Goal: Information Seeking & Learning: Check status

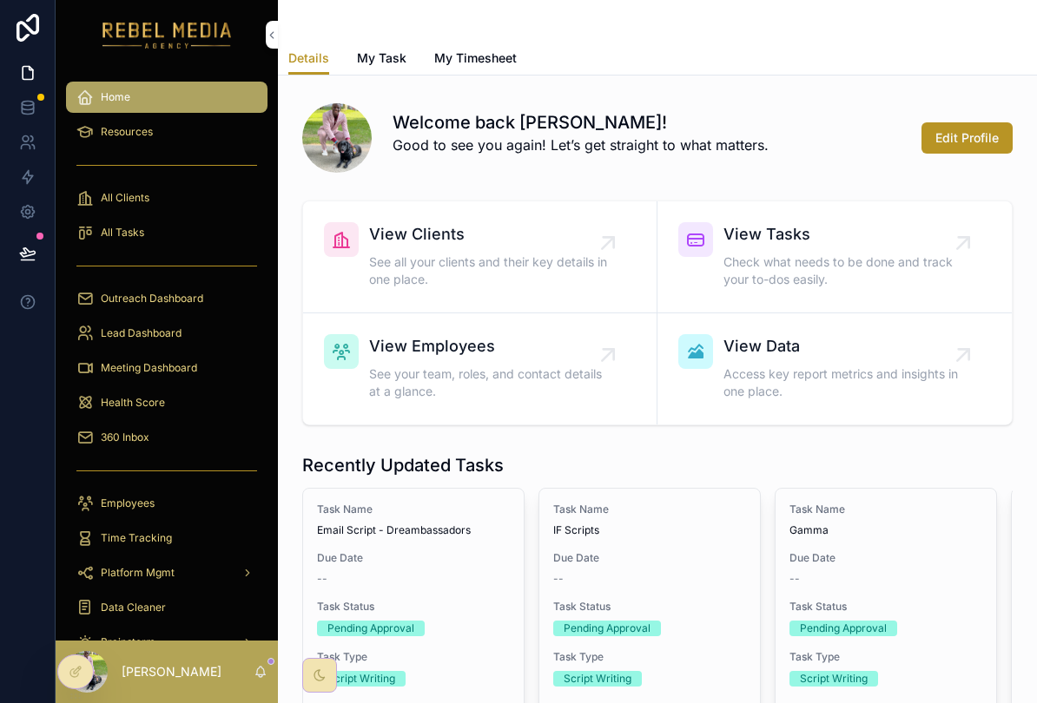
click at [195, 444] on div "360 Inbox" at bounding box center [166, 438] width 181 height 28
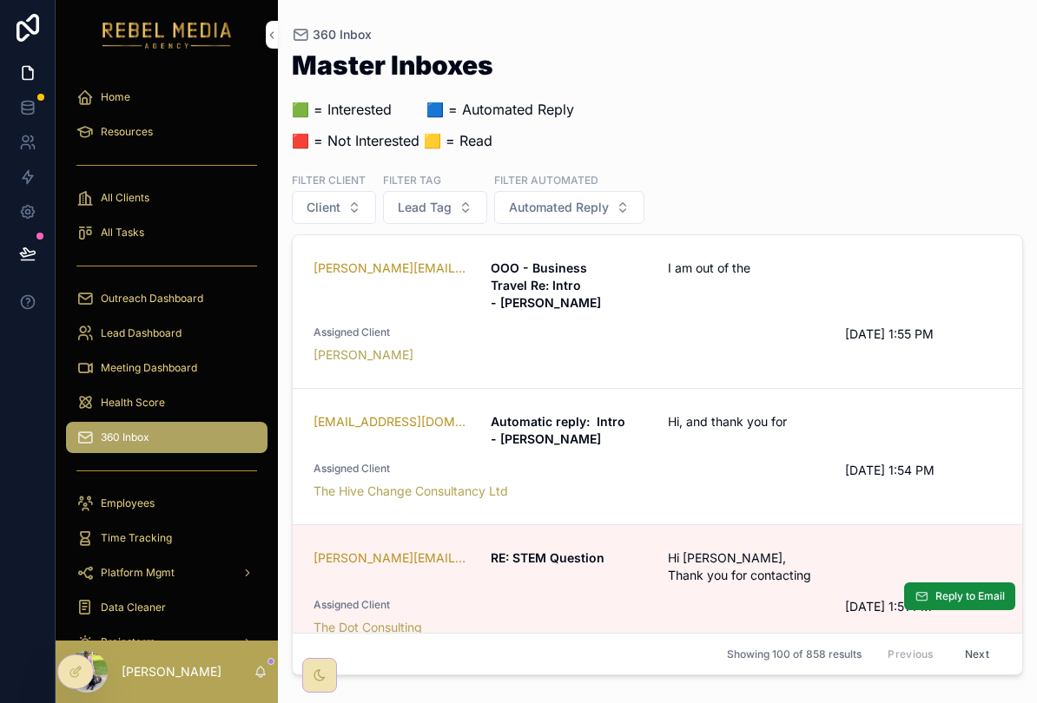
click at [669, 598] on span "Assigned Client" at bounding box center [569, 605] width 511 height 14
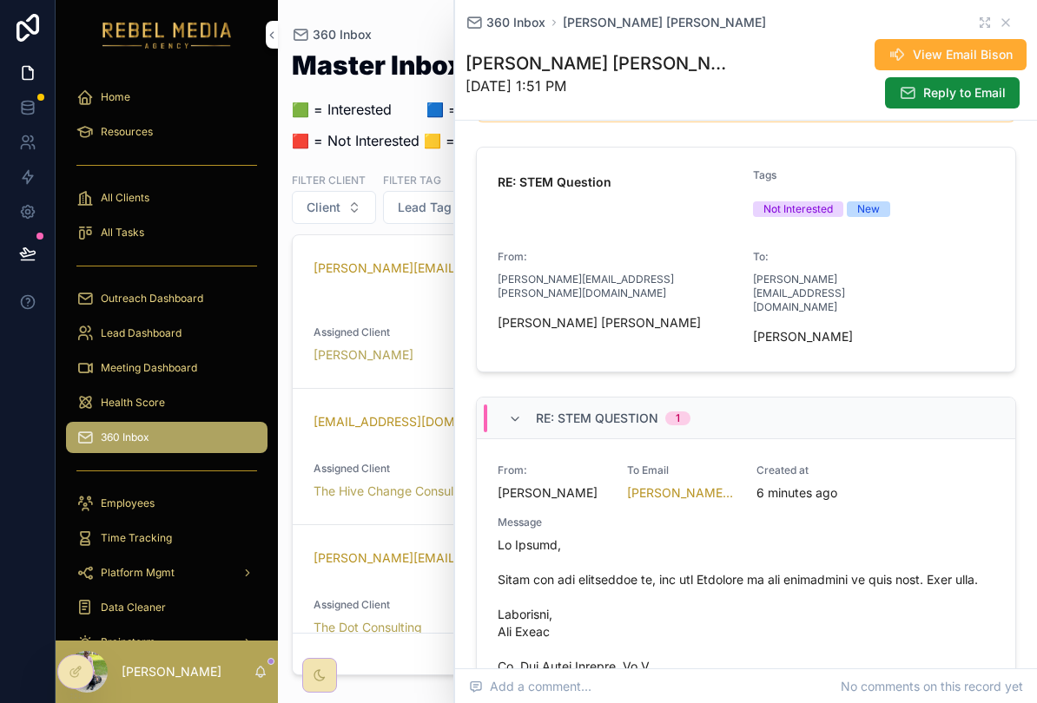
scroll to position [300, 0]
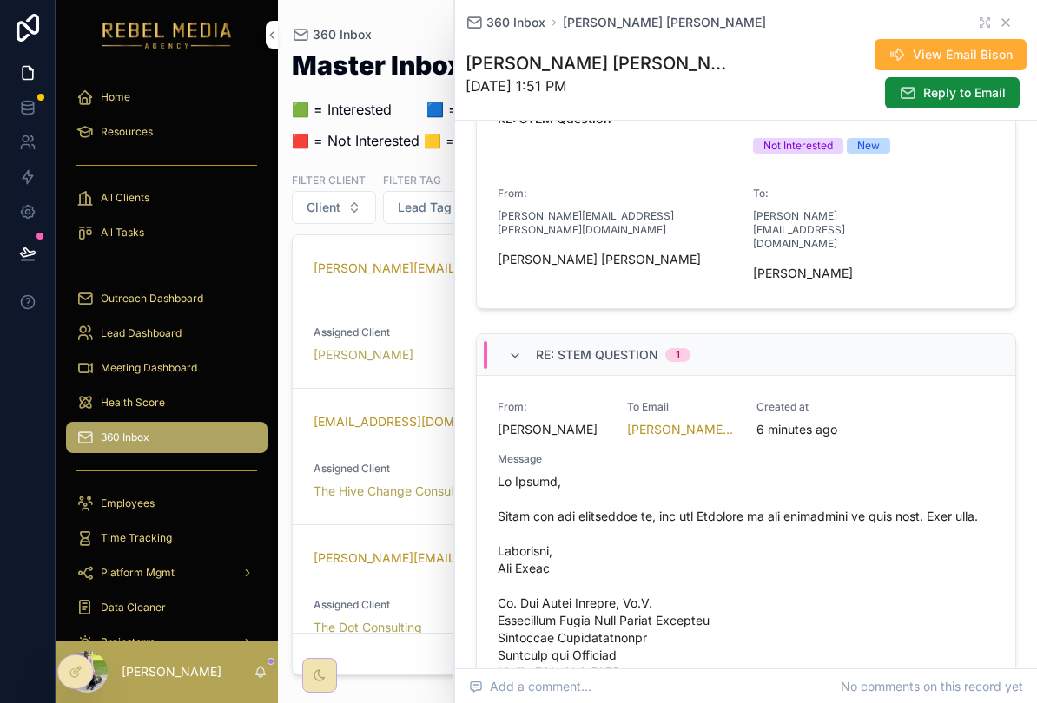
click at [1007, 29] on icon "scrollable content" at bounding box center [1006, 23] width 14 height 14
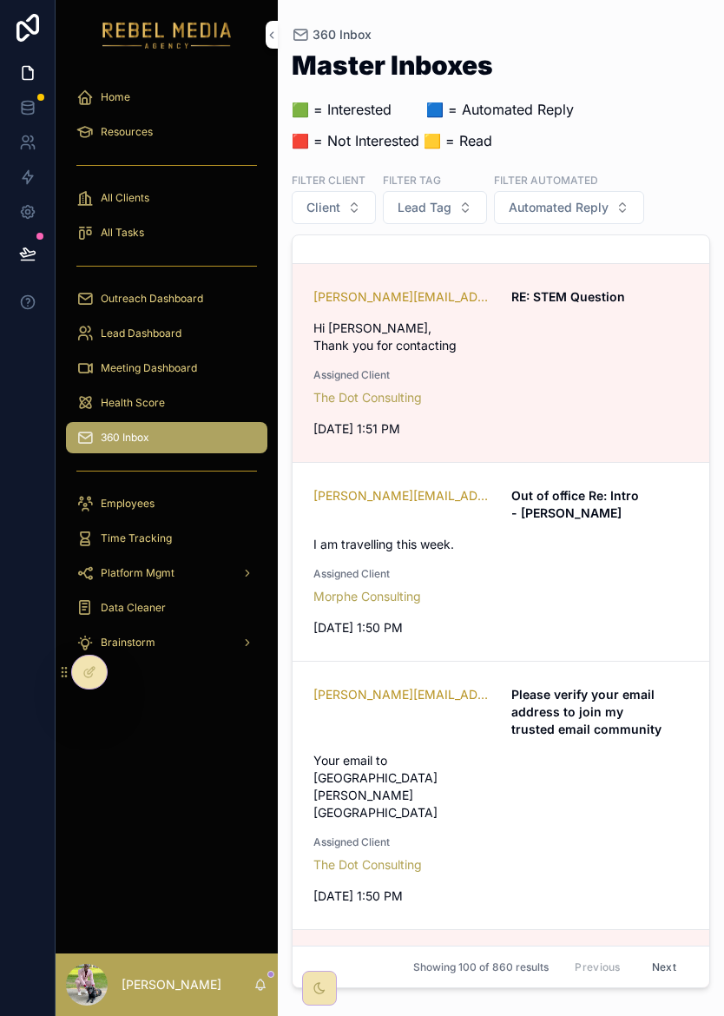
scroll to position [641, 0]
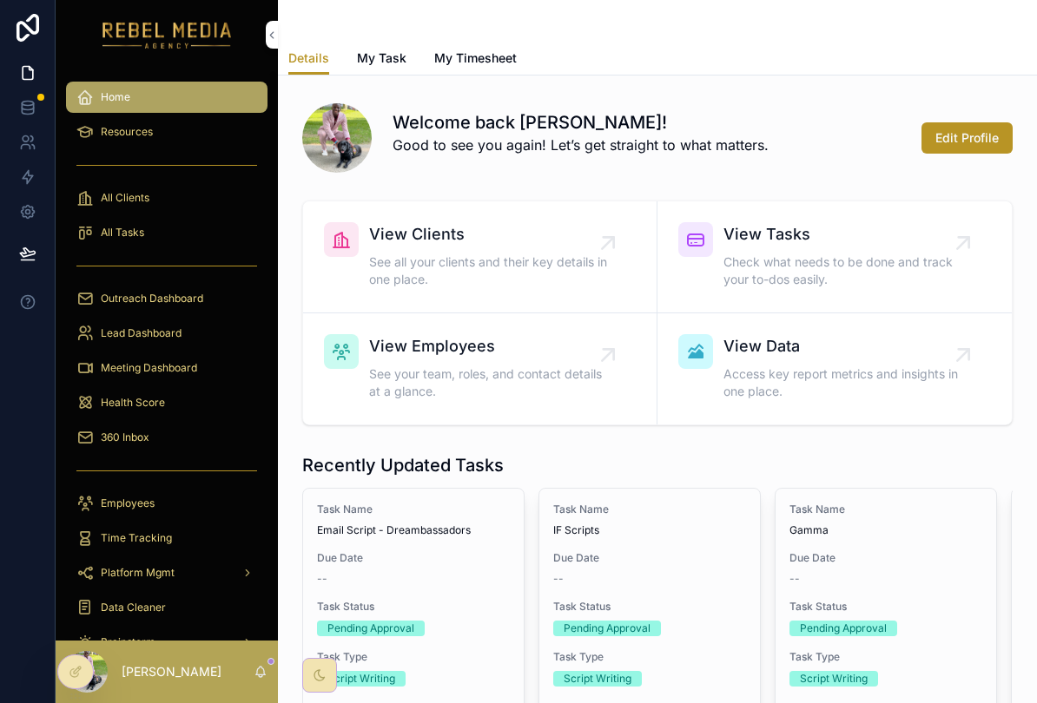
click at [131, 446] on div "360 Inbox" at bounding box center [166, 438] width 181 height 28
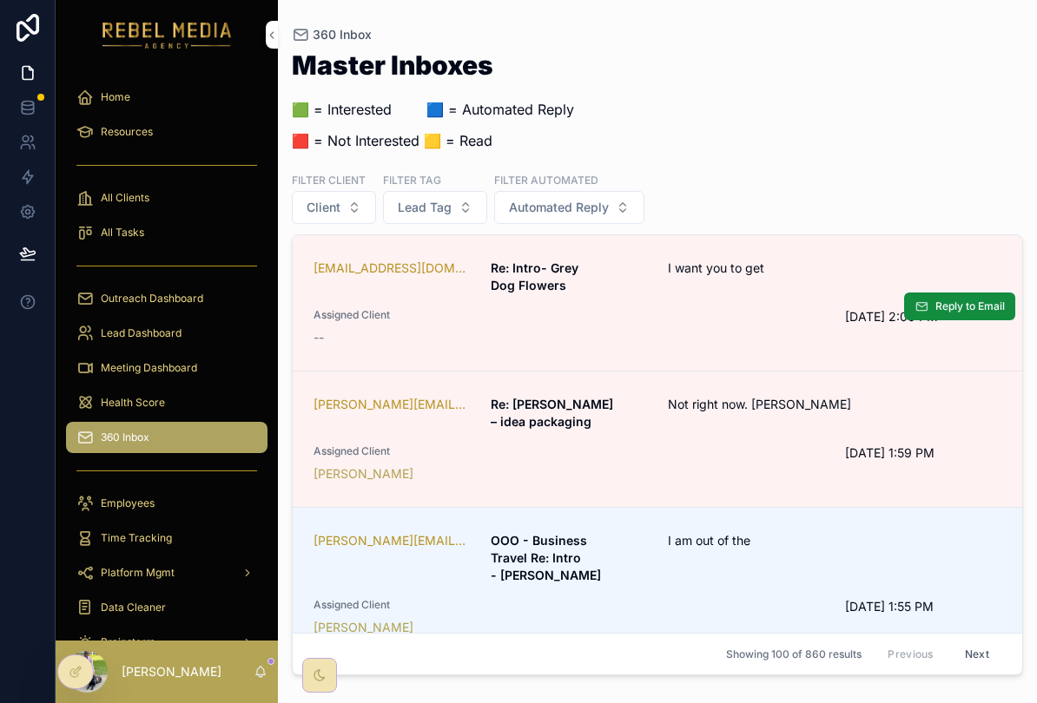
click at [681, 327] on div "Assigned Client --" at bounding box center [569, 327] width 511 height 38
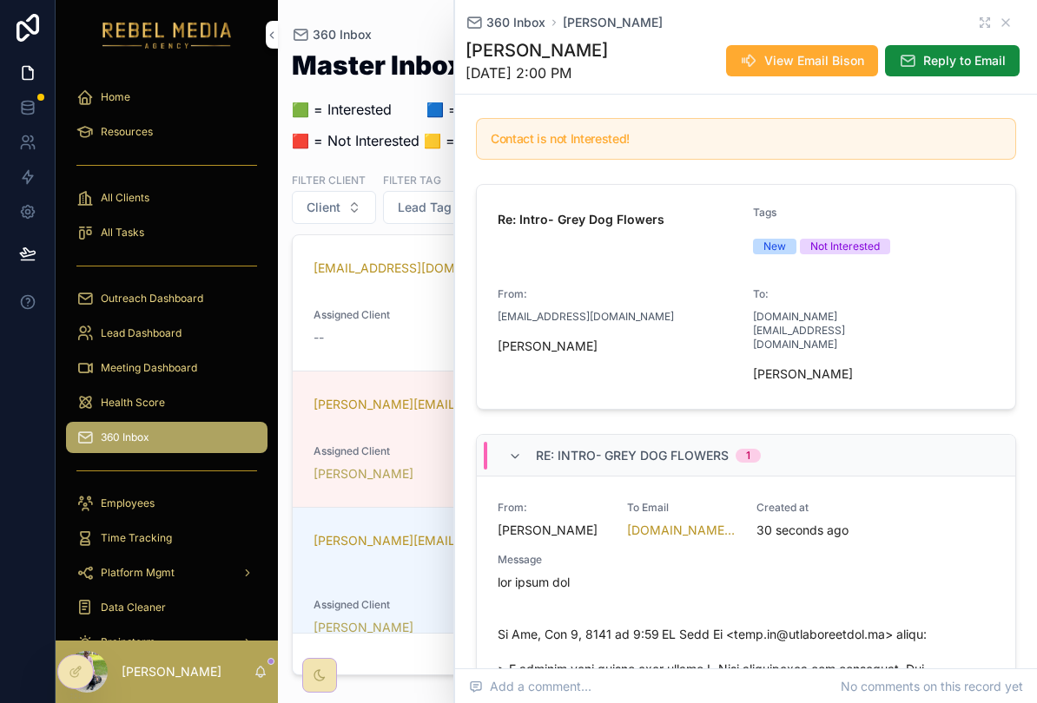
scroll to position [175, 0]
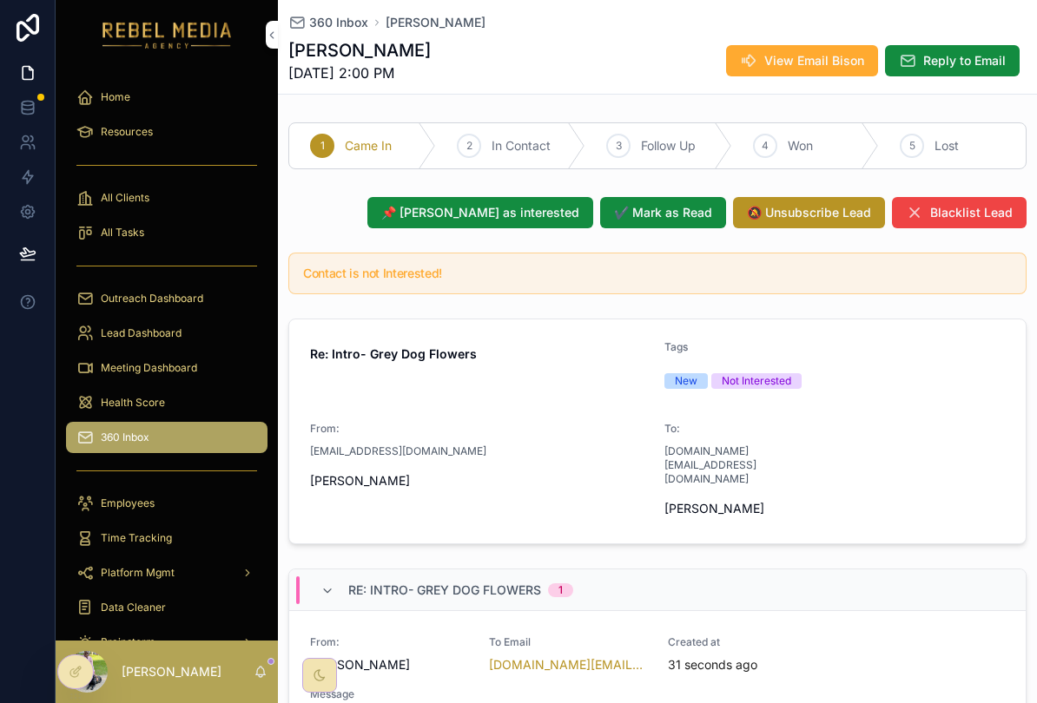
click at [217, 430] on div "360 Inbox" at bounding box center [166, 438] width 181 height 28
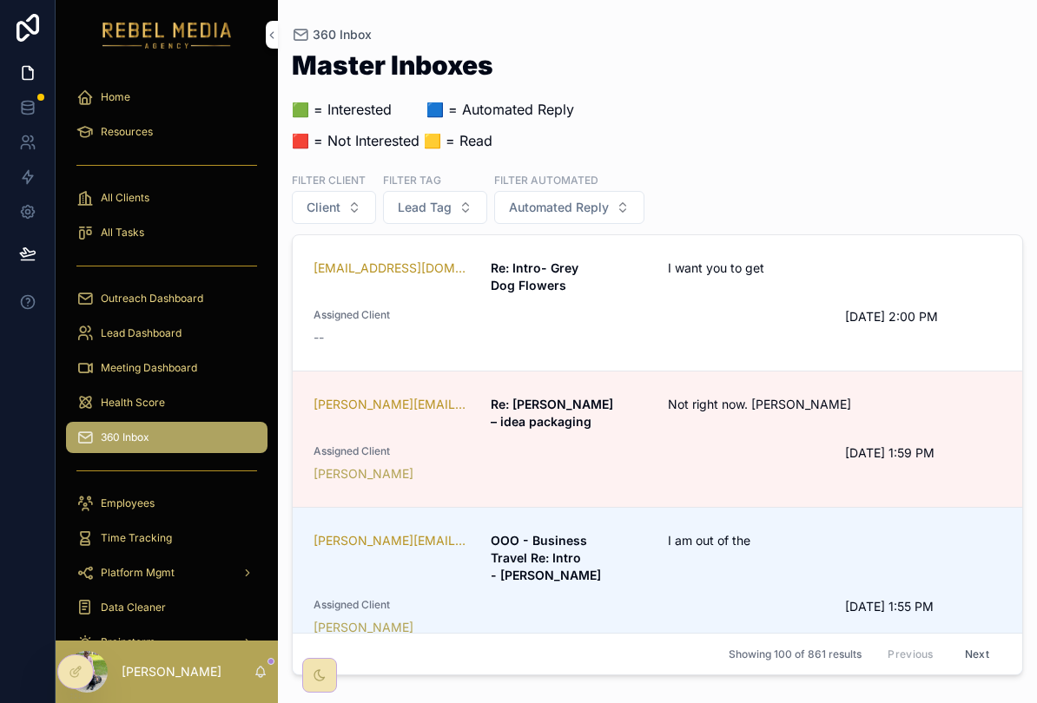
scroll to position [144, 0]
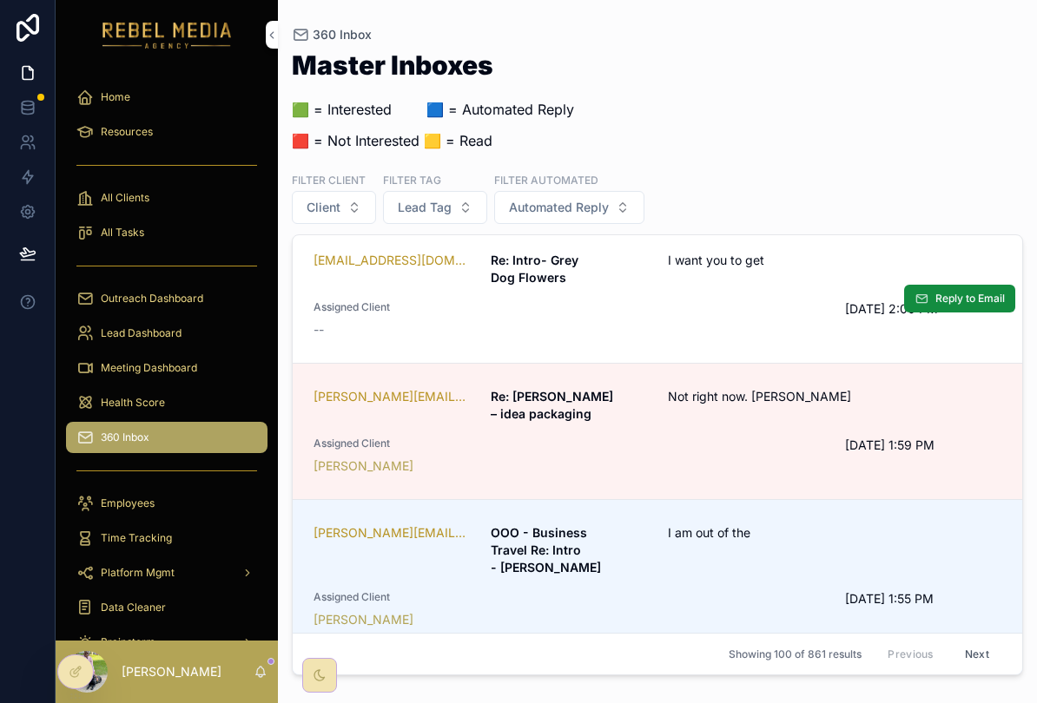
click at [596, 300] on div "Assigned Client --" at bounding box center [569, 319] width 511 height 38
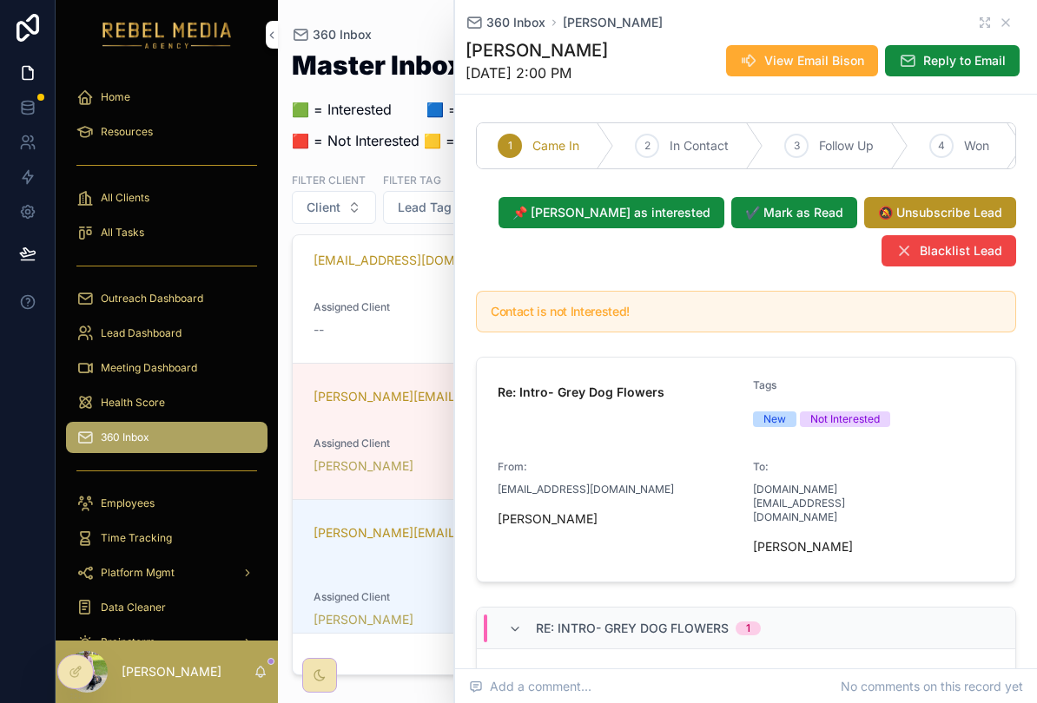
click at [948, 419] on div "New Not Interested" at bounding box center [873, 420] width 241 height 16
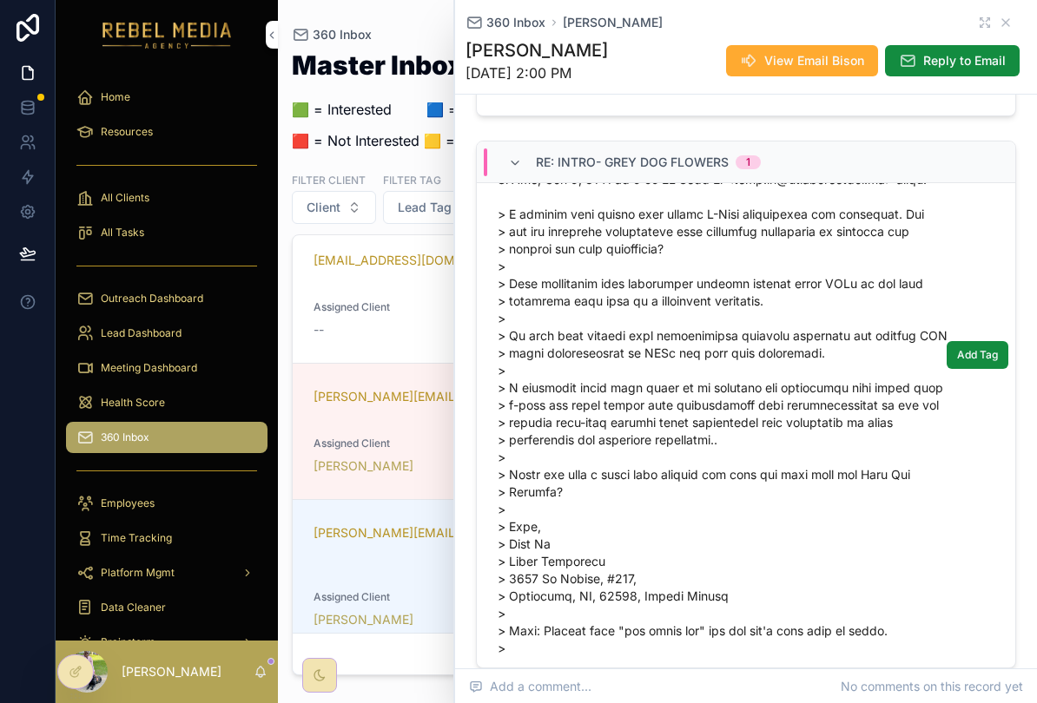
scroll to position [160, 0]
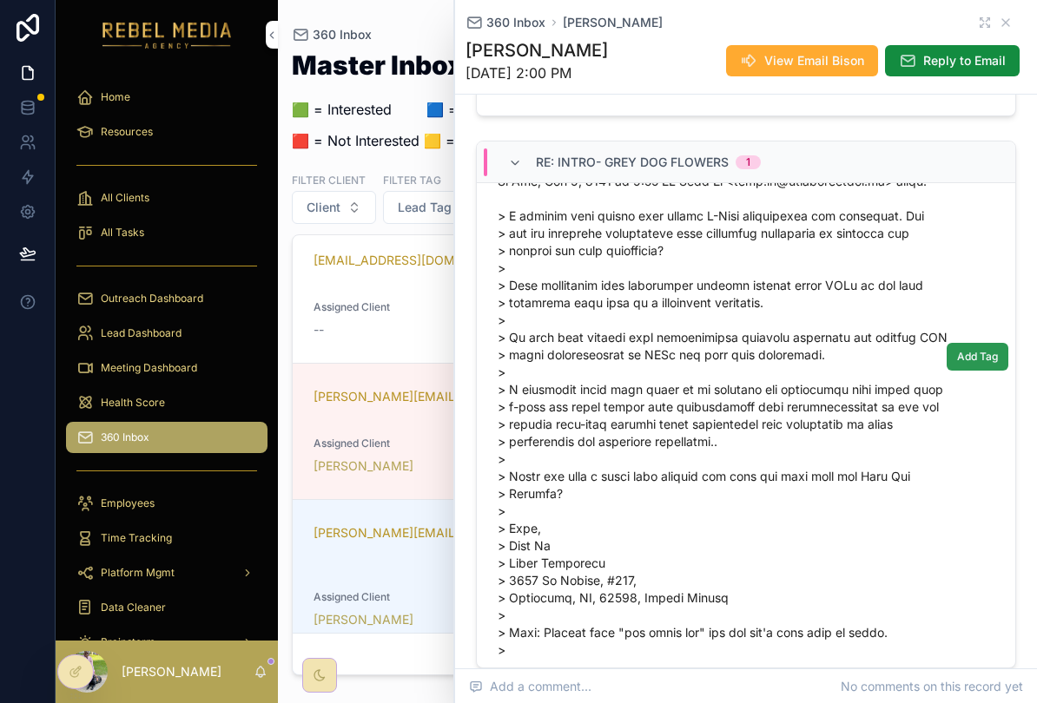
click at [987, 350] on span "Add Tag" at bounding box center [977, 357] width 41 height 14
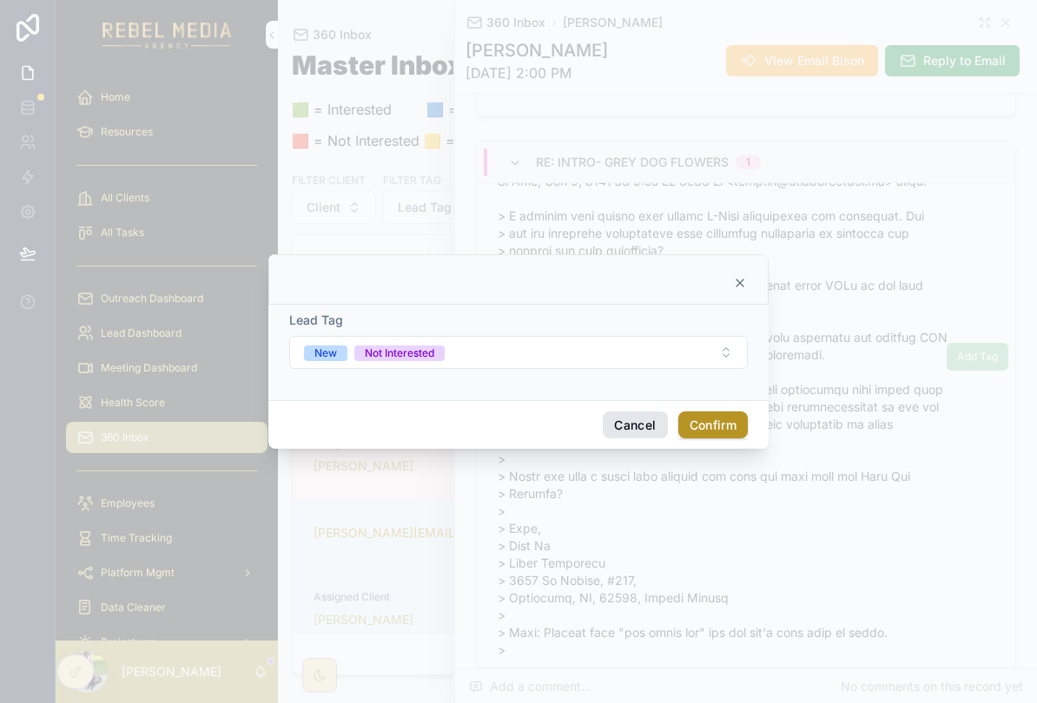
click at [632, 412] on button "Cancel" at bounding box center [635, 426] width 64 height 28
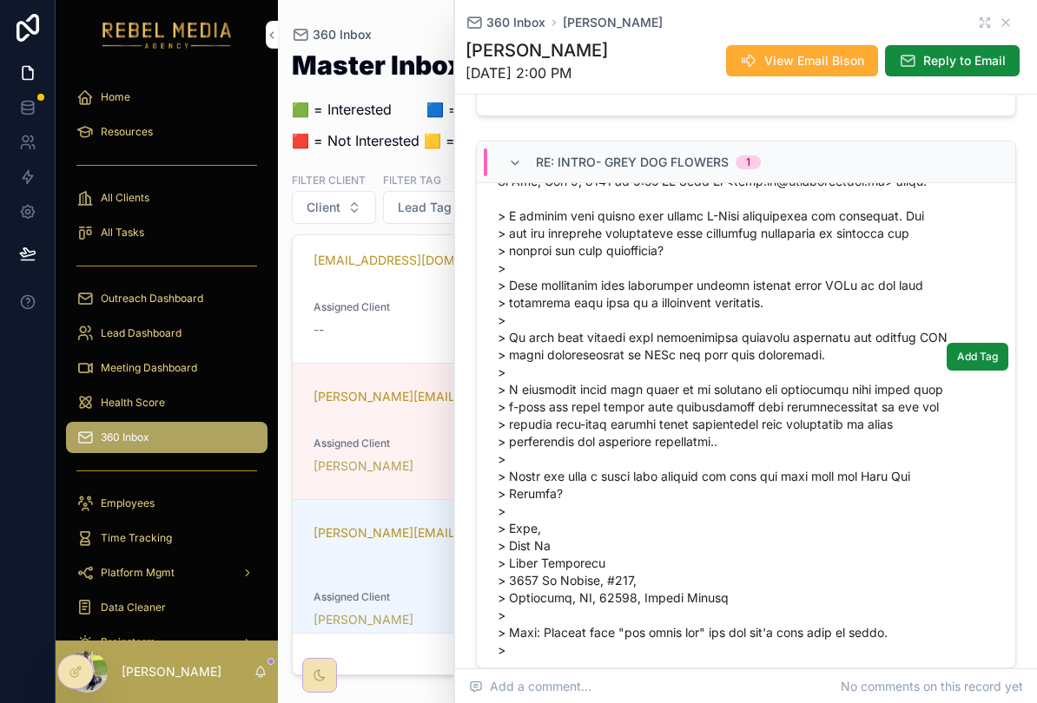
click at [1025, 23] on div "360 Inbox Ilana Williams" at bounding box center [745, 22] width 561 height 17
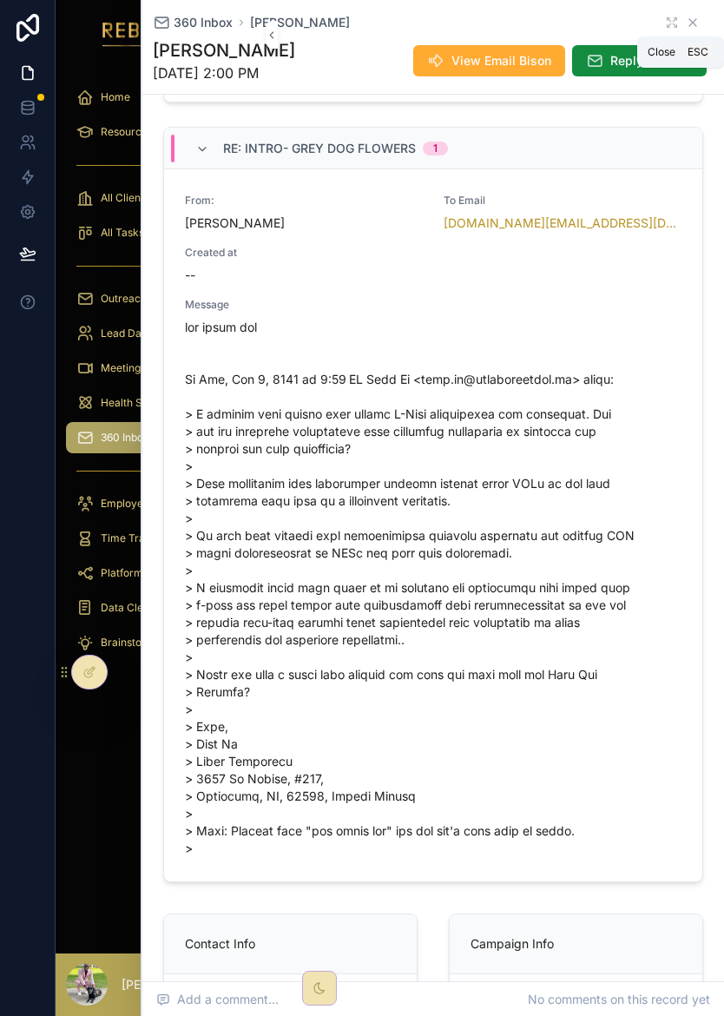
scroll to position [252, 0]
click at [721, 16] on div "360 Inbox Ilana Williams Ilana Williams 10/8/2025 2:00 PM View Email Bison Repl…" at bounding box center [433, 47] width 582 height 95
click at [703, 19] on div "360 Inbox Ilana Williams" at bounding box center [433, 22] width 561 height 17
click at [700, 24] on div "360 Inbox Ilana Williams" at bounding box center [433, 22] width 561 height 17
click at [87, 398] on icon "scrollable content" at bounding box center [84, 402] width 17 height 17
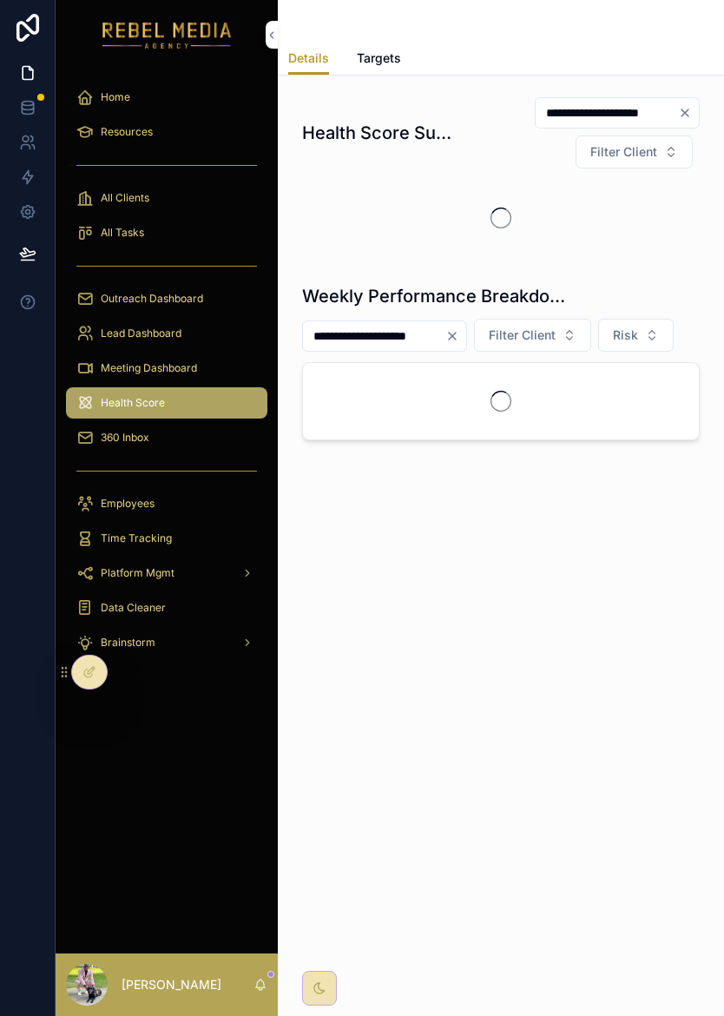
click at [87, 398] on icon "scrollable content" at bounding box center [84, 402] width 17 height 17
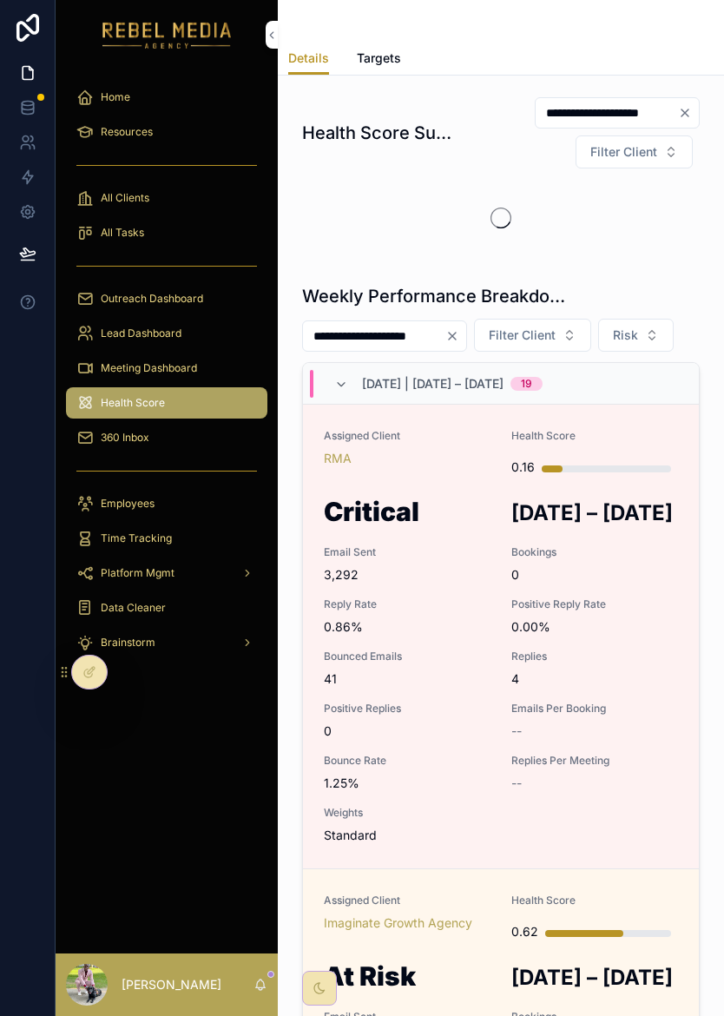
click at [259, 27] on link "scrollable content" at bounding box center [166, 35] width 201 height 28
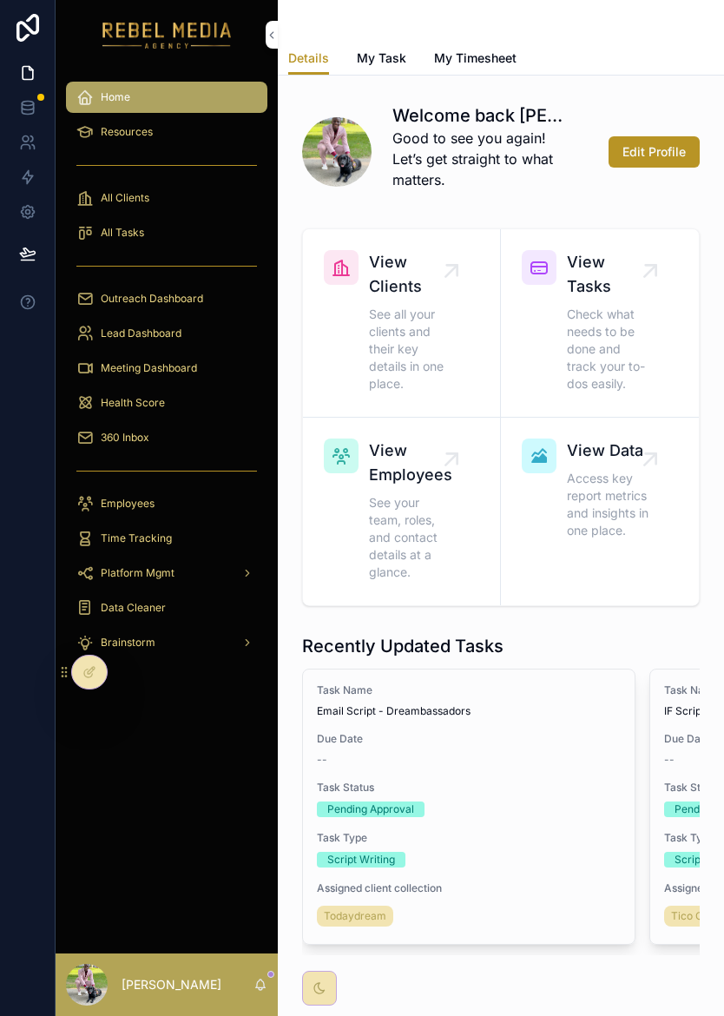
click at [258, 27] on link "scrollable content" at bounding box center [166, 35] width 201 height 28
click at [276, 20] on div "scrollable content" at bounding box center [167, 34] width 222 height 69
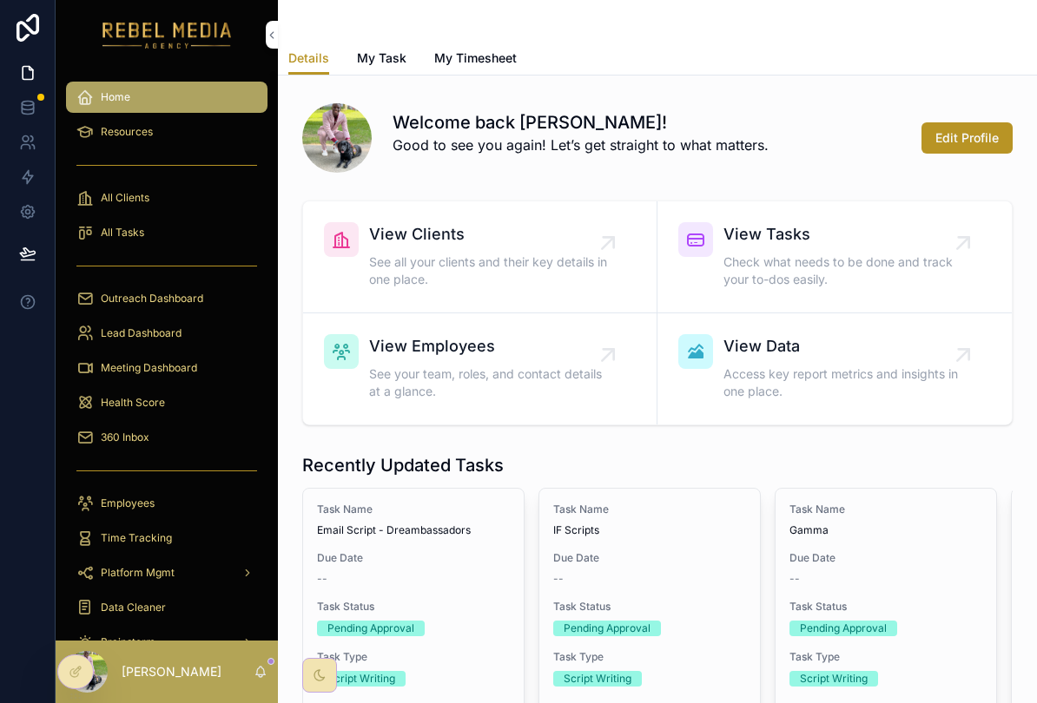
click at [115, 433] on span "360 Inbox" at bounding box center [125, 438] width 49 height 14
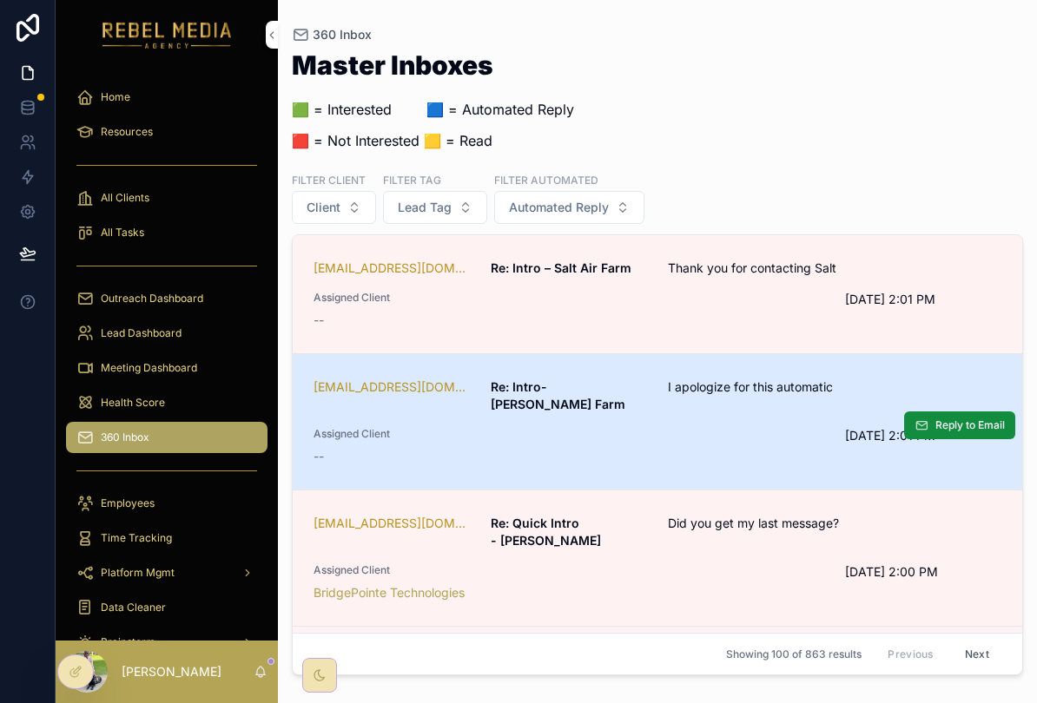
click at [752, 458] on div "--" at bounding box center [569, 456] width 511 height 17
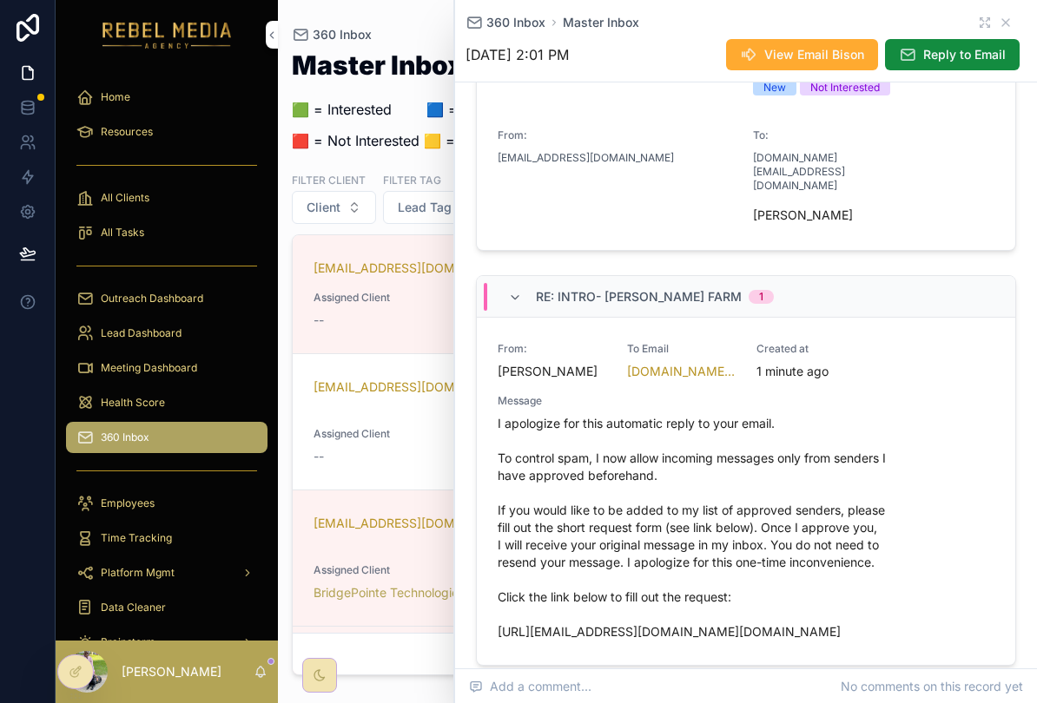
scroll to position [293, 0]
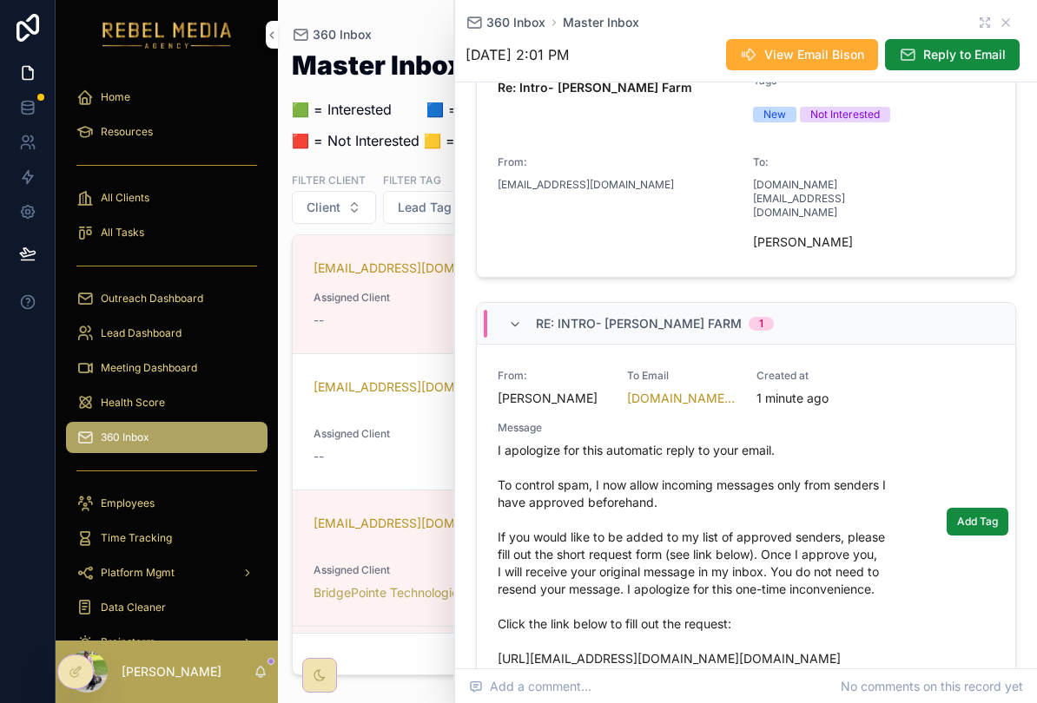
click at [709, 653] on span "I apologize for this automatic reply to your email. To control spam, I now allo…" at bounding box center [746, 555] width 497 height 226
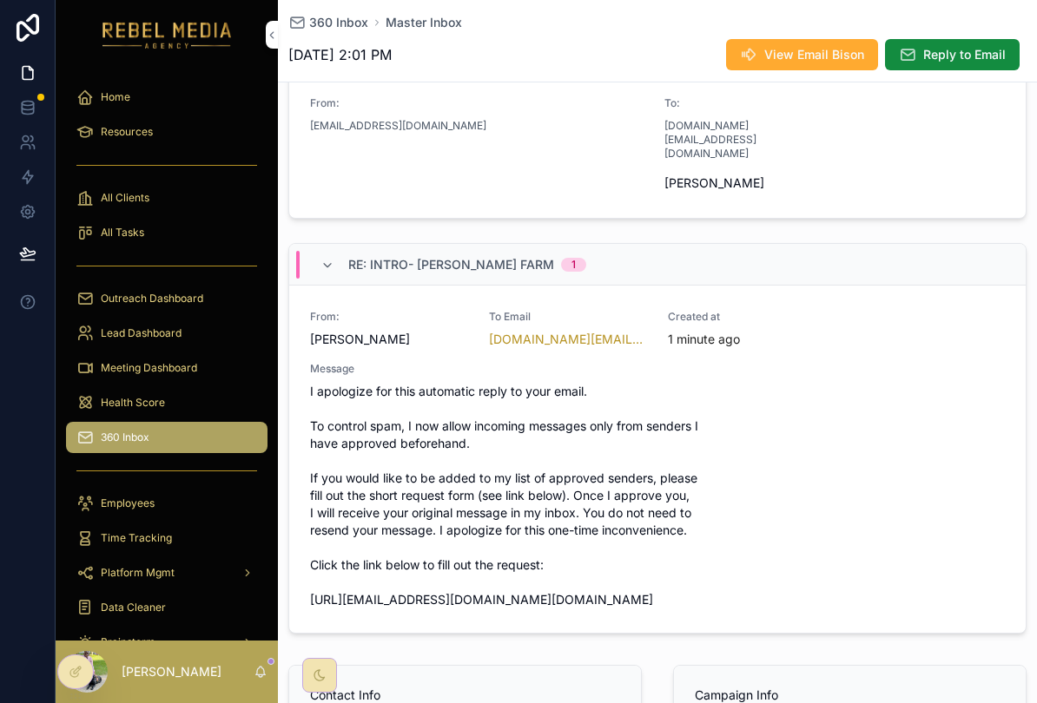
scroll to position [375, 0]
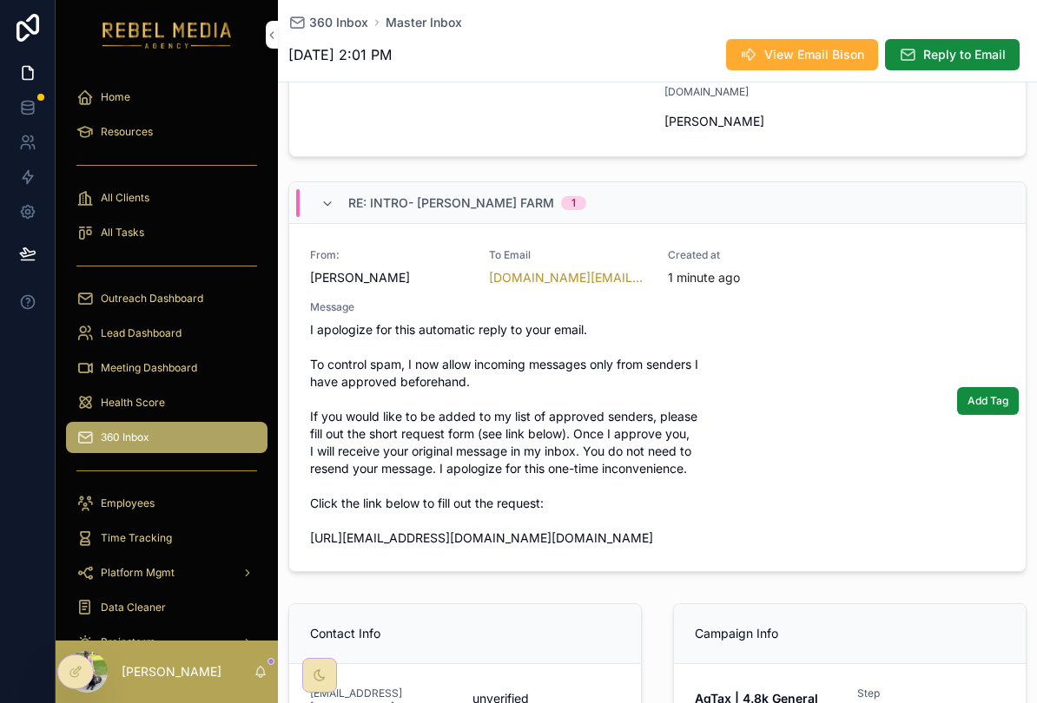
click at [688, 510] on span "I apologize for this automatic reply to your email. To control spam, I now allo…" at bounding box center [657, 434] width 695 height 226
click at [672, 515] on span "I apologize for this automatic reply to your email. To control spam, I now allo…" at bounding box center [657, 434] width 695 height 226
click at [756, 503] on span "I apologize for this automatic reply to your email. To control spam, I now allo…" at bounding box center [657, 434] width 695 height 226
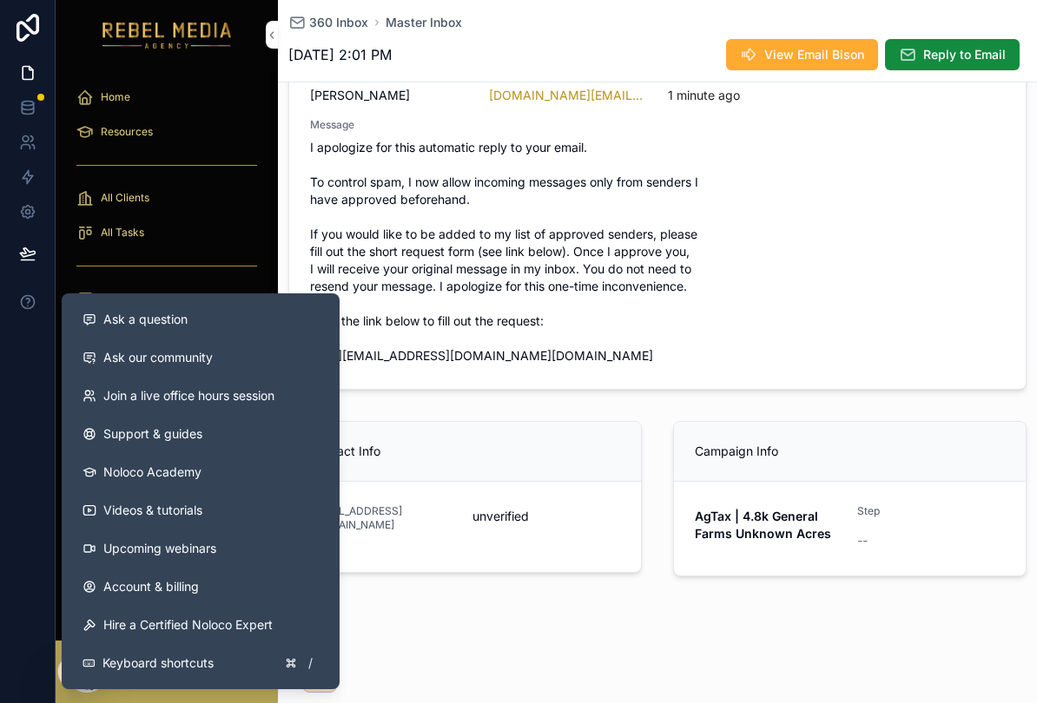
scroll to position [556, 0]
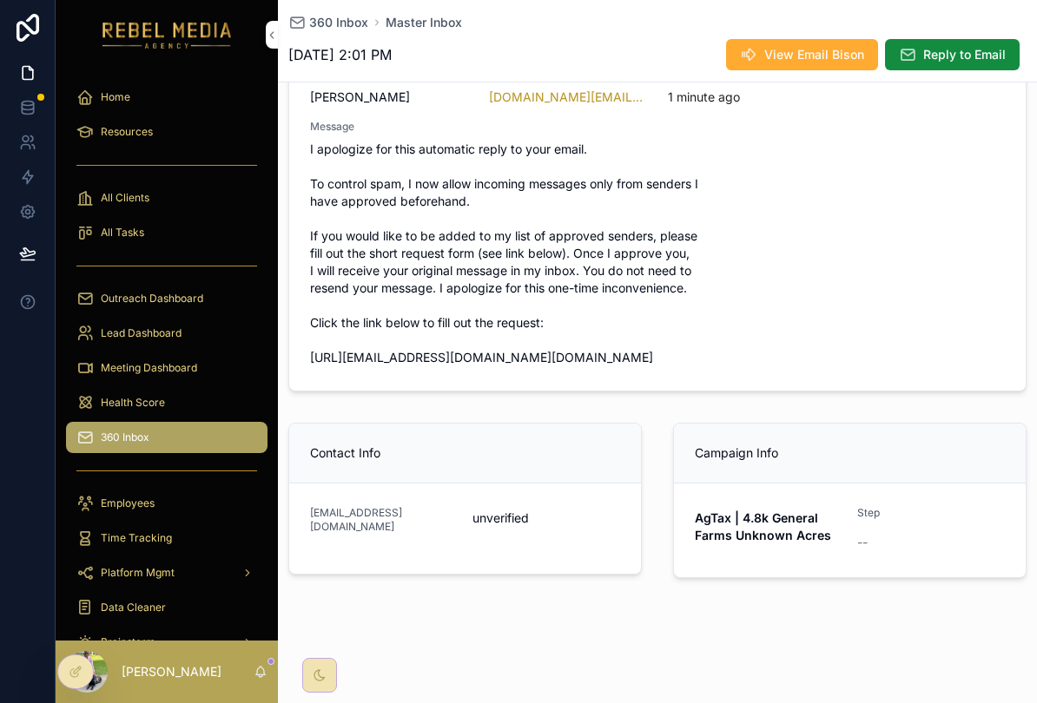
drag, startPoint x: 307, startPoint y: 327, endPoint x: 1036, endPoint y: 335, distance: 728.7
click at [1036, 335] on div "Re: Intro- Thompson's Farm 1 From: Josh Hu To Email josh.hu@agtaxexpertise.co C…" at bounding box center [657, 200] width 759 height 412
click at [953, 333] on span "I apologize for this automatic reply to your email. To control spam, I now allo…" at bounding box center [657, 254] width 695 height 226
click at [670, 332] on span "I apologize for this automatic reply to your email. To control spam, I now allo…" at bounding box center [657, 254] width 695 height 226
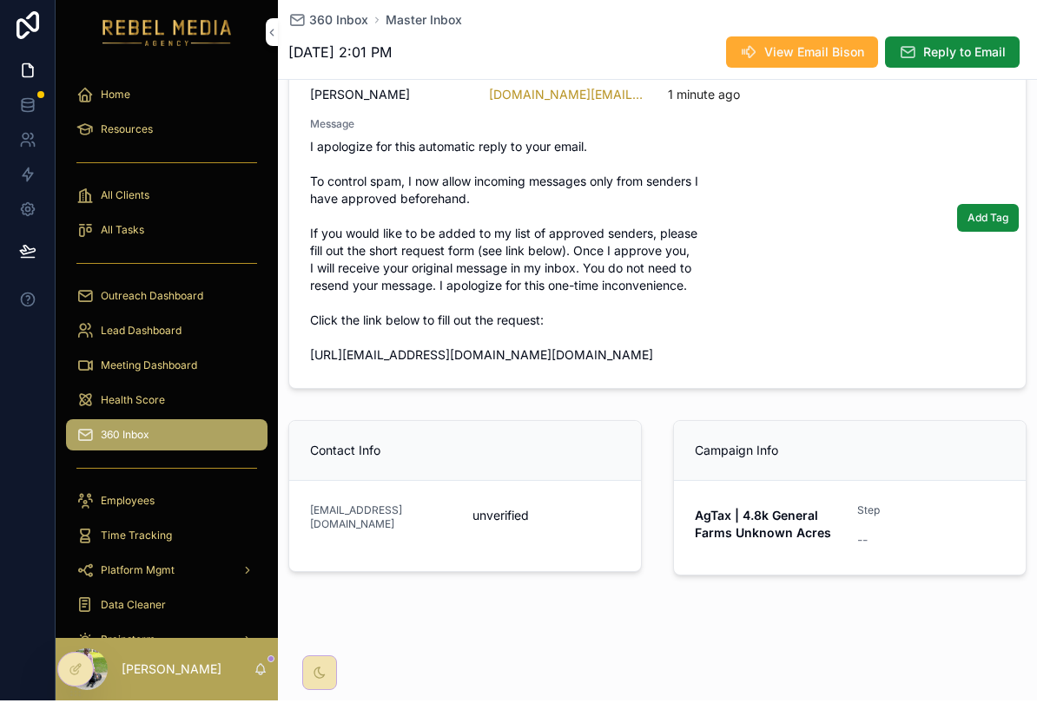
drag, startPoint x: 985, startPoint y: 335, endPoint x: 300, endPoint y: 300, distance: 685.3
click at [300, 300] on link "From: Josh Hu To Email josh.hu@agtaxexpertise.co Created at 1 minute ago Messag…" at bounding box center [657, 216] width 736 height 347
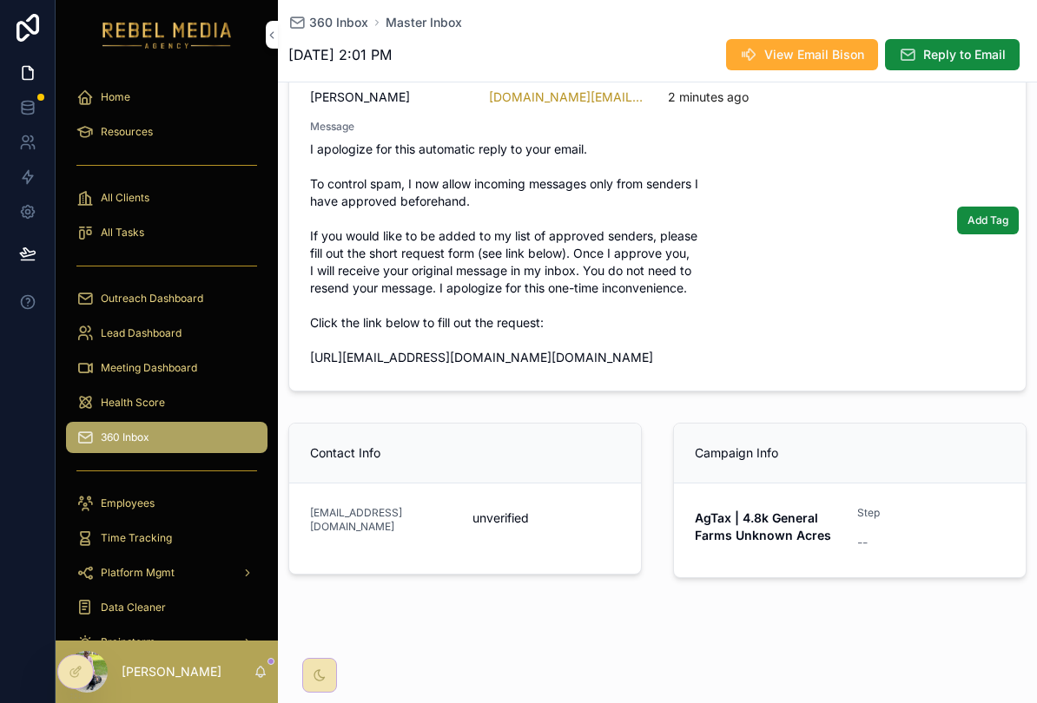
drag, startPoint x: 307, startPoint y: 305, endPoint x: 981, endPoint y: 306, distance: 674.8
click at [981, 306] on link "From: Josh Hu To Email josh.hu@agtaxexpertise.co Created at 2 minutes ago Messa…" at bounding box center [657, 216] width 736 height 347
drag, startPoint x: 985, startPoint y: 312, endPoint x: 313, endPoint y: 300, distance: 672.3
click at [313, 300] on span "I apologize for this automatic reply to your email. To control spam, I now allo…" at bounding box center [657, 254] width 695 height 226
click at [308, 307] on link "From: Josh Hu To Email josh.hu@agtaxexpertise.co Created at 2 minutes ago Messa…" at bounding box center [657, 216] width 736 height 347
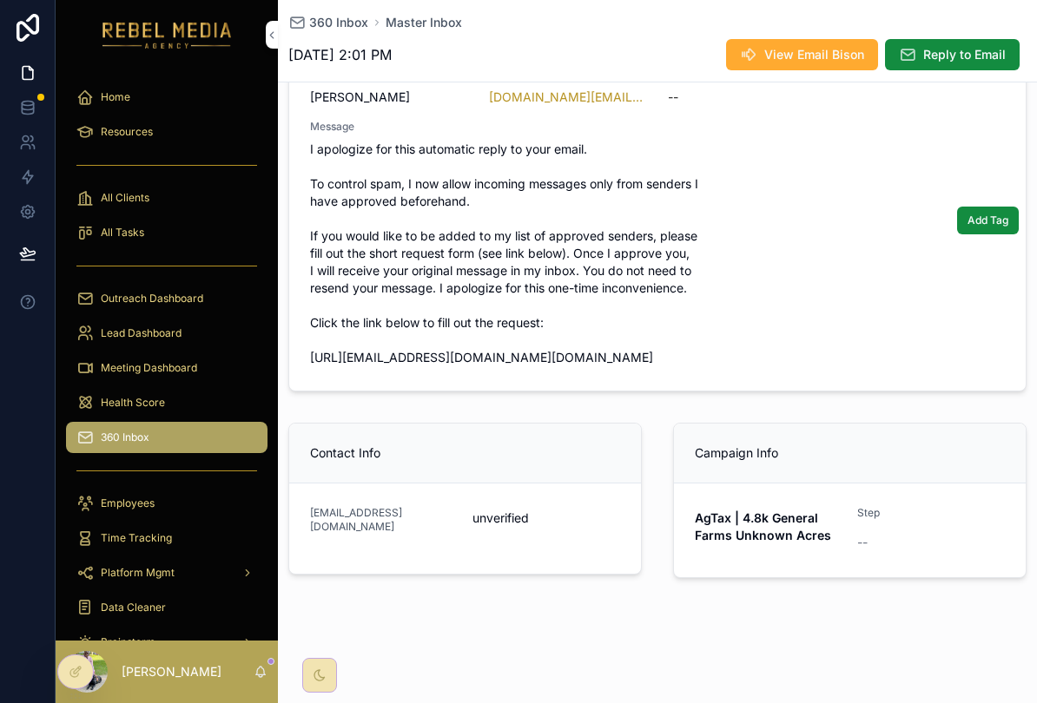
click at [308, 307] on link "From: Josh Hu To Email josh.hu@agtaxexpertise.co Created at -- Message I apolog…" at bounding box center [657, 216] width 736 height 347
click at [308, 307] on link "From: Josh Hu To Email josh.hu@agtaxexpertise.co Created at 2 minutes ago Messa…" at bounding box center [657, 216] width 736 height 347
click at [305, 307] on link "From: Josh Hu To Email josh.hu@agtaxexpertise.co Created at 2 minutes ago Messa…" at bounding box center [657, 216] width 736 height 347
click at [305, 307] on link "From: Josh Hu To Email josh.hu@agtaxexpertise.co Created at -- Message I apolog…" at bounding box center [657, 216] width 736 height 347
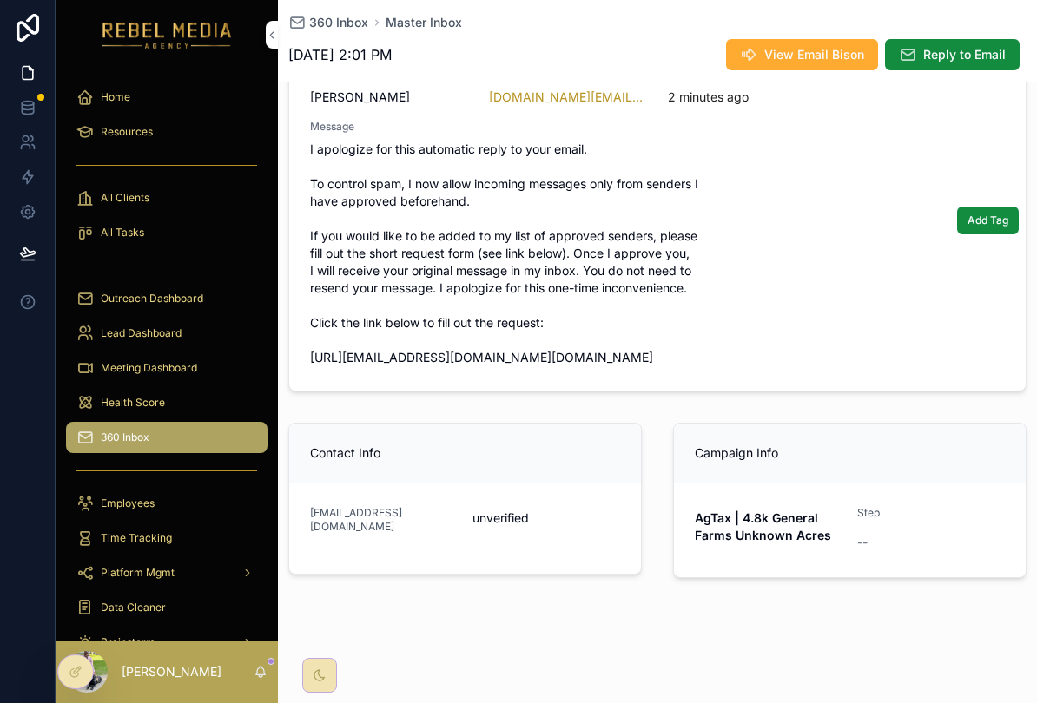
click at [319, 311] on span "I apologize for this automatic reply to your email. To control spam, I now allo…" at bounding box center [657, 254] width 695 height 226
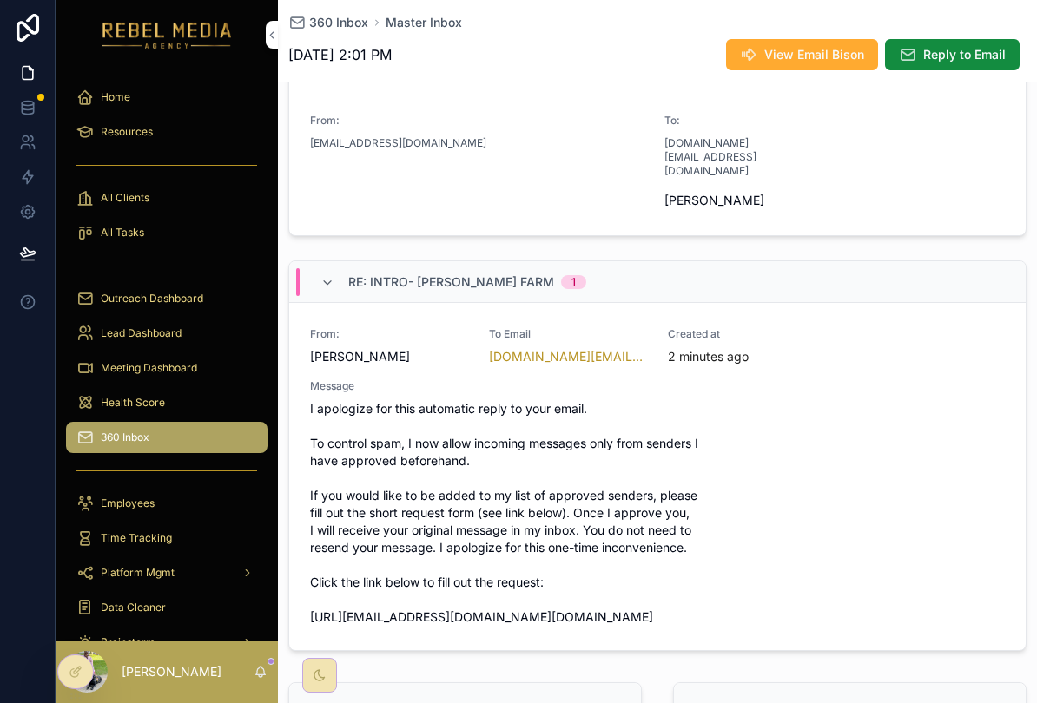
scroll to position [549, 0]
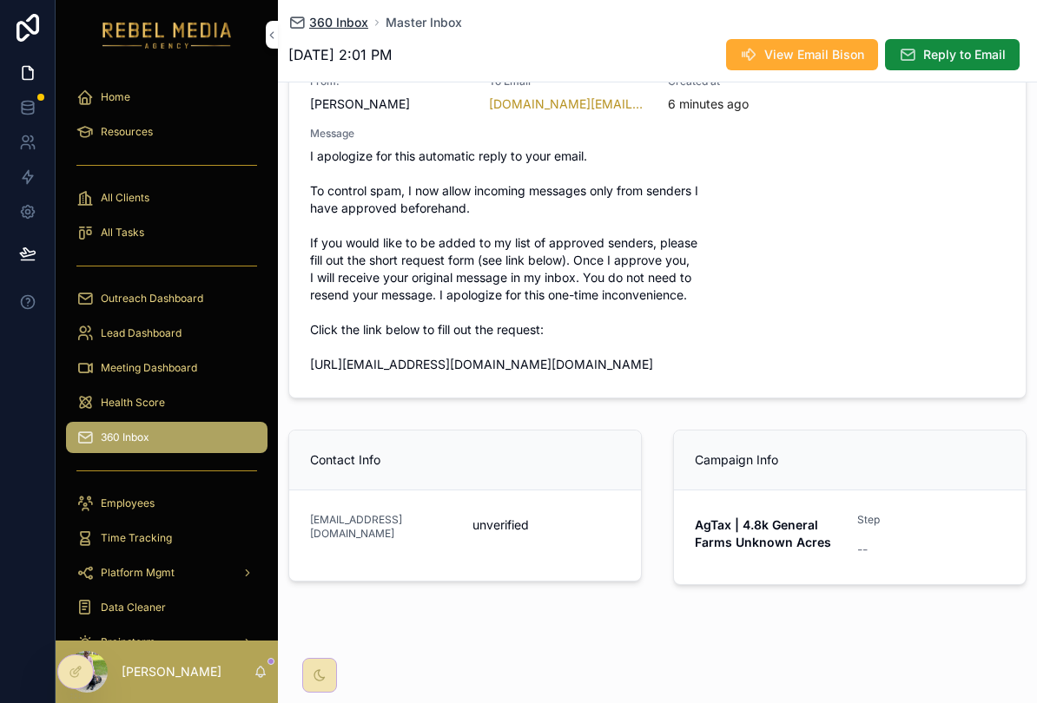
click at [337, 17] on span "360 Inbox" at bounding box center [338, 22] width 59 height 17
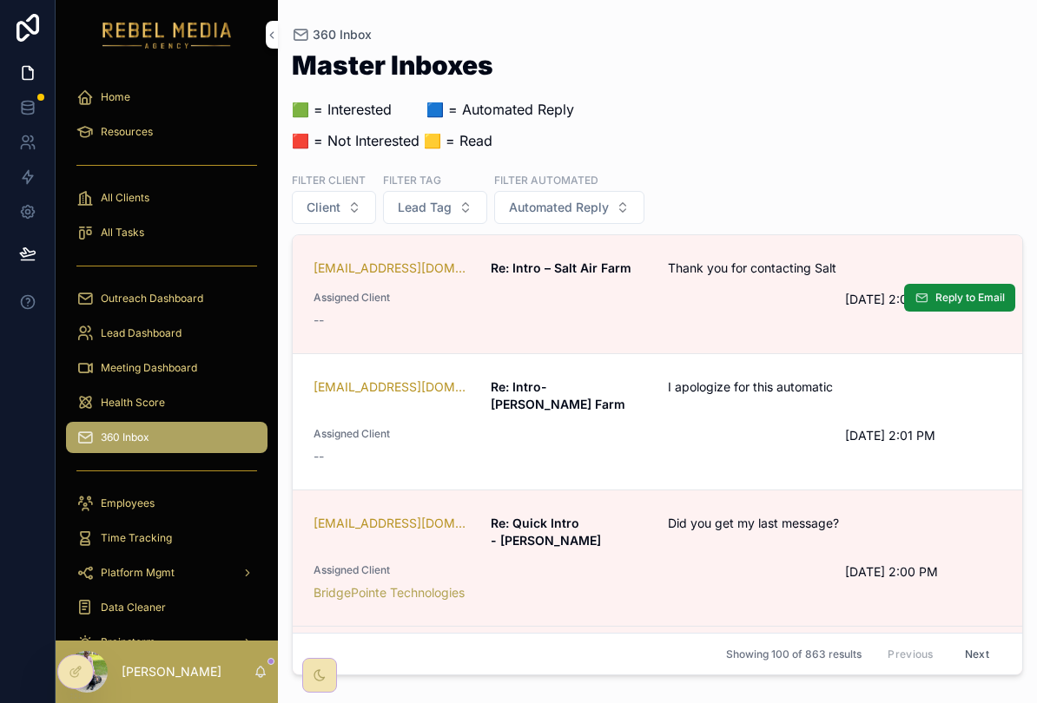
click at [728, 303] on span "Assigned Client" at bounding box center [569, 298] width 511 height 14
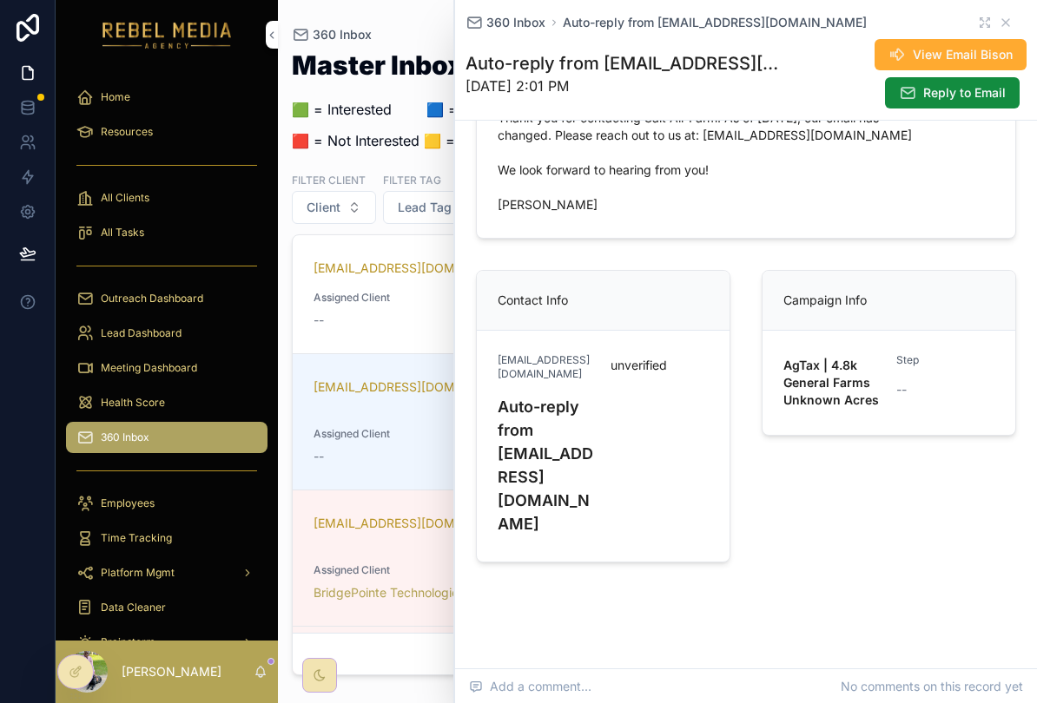
scroll to position [663, 0]
click at [1007, 24] on icon "scrollable content" at bounding box center [1006, 23] width 14 height 14
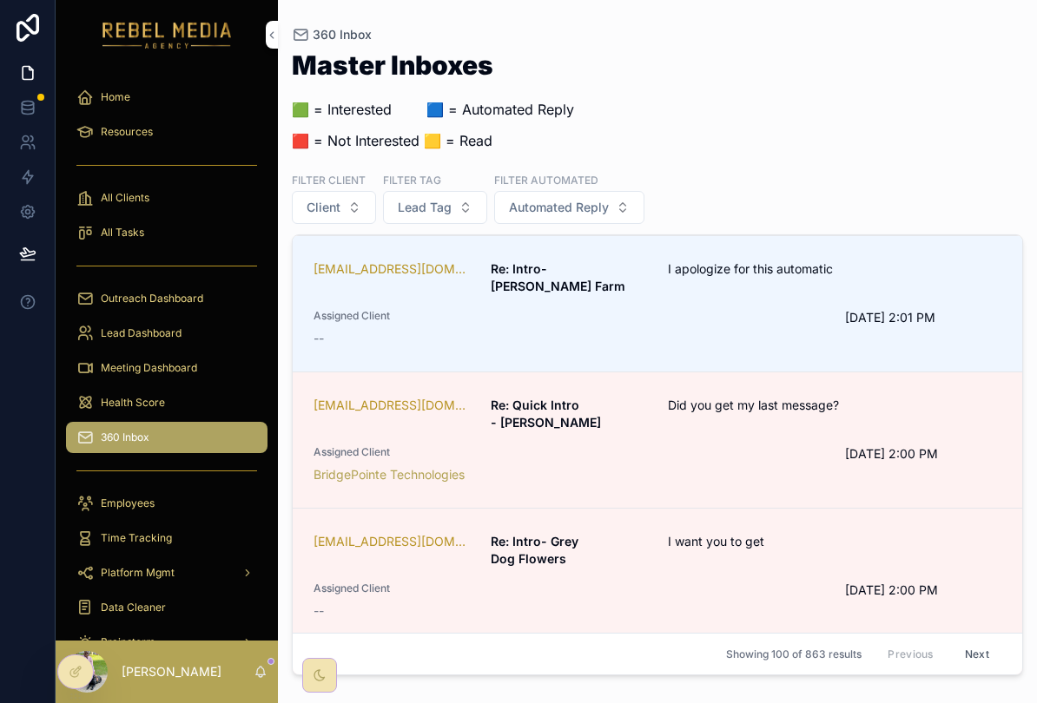
scroll to position [122, 0]
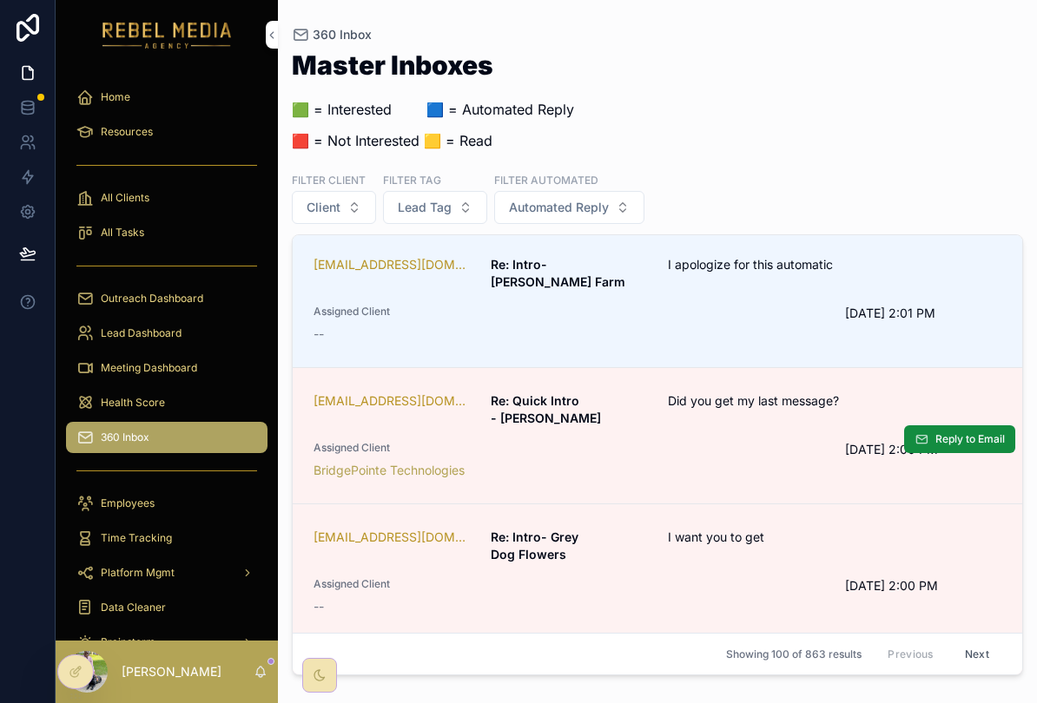
click at [800, 462] on div "BridgePointe Technologies" at bounding box center [569, 470] width 511 height 17
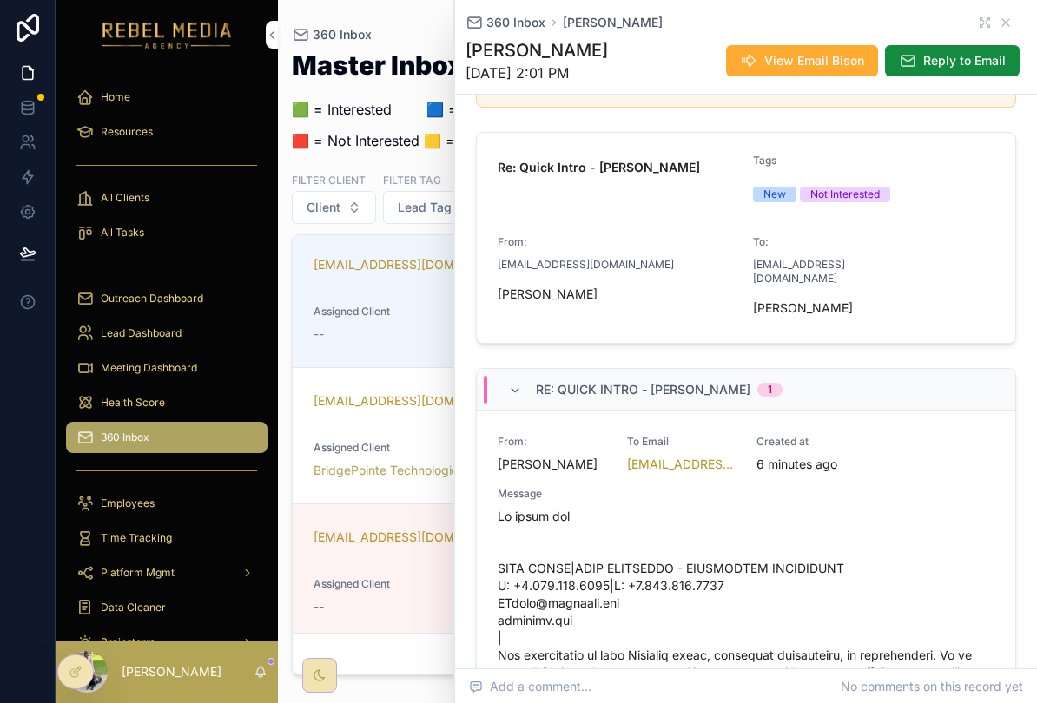
scroll to position [227, 0]
click at [1011, 23] on icon "scrollable content" at bounding box center [1006, 23] width 14 height 14
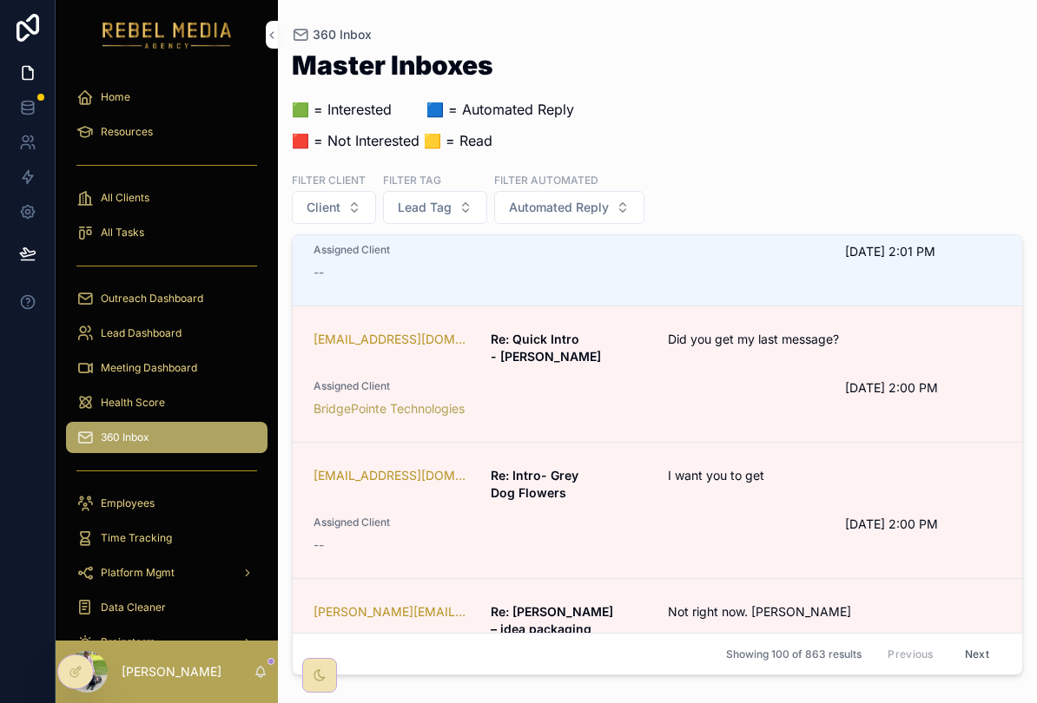
scroll to position [190, 0]
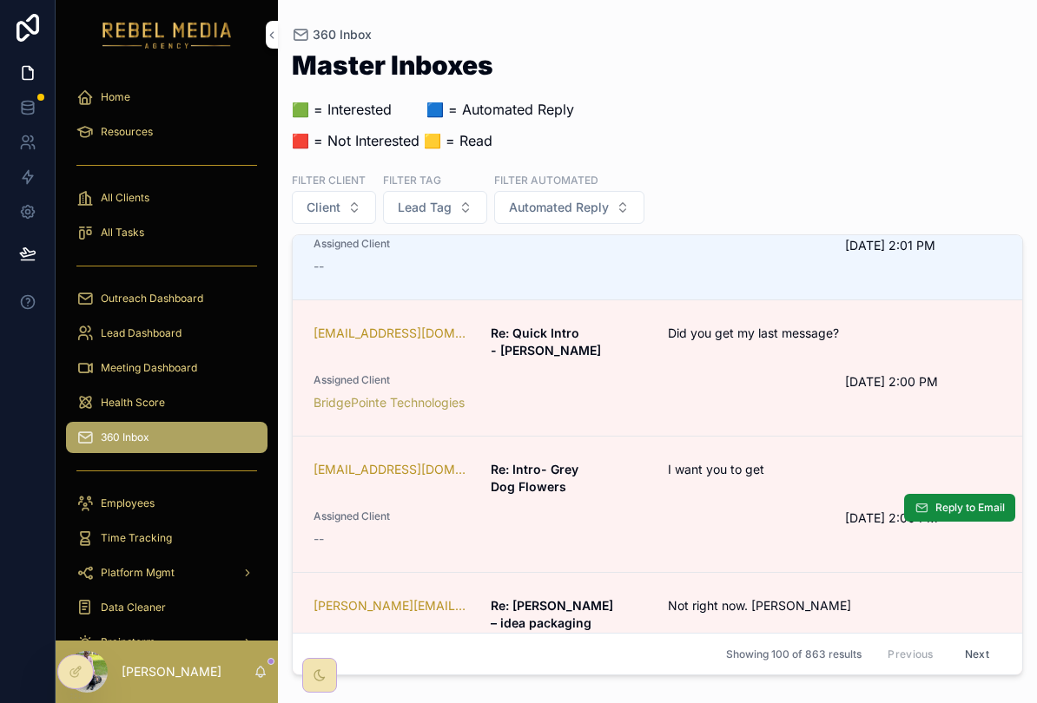
click at [783, 483] on div "hello@greydogflowers.com Re: Intro- Grey Dog Flowers I want you to get Assigned…" at bounding box center [658, 504] width 688 height 87
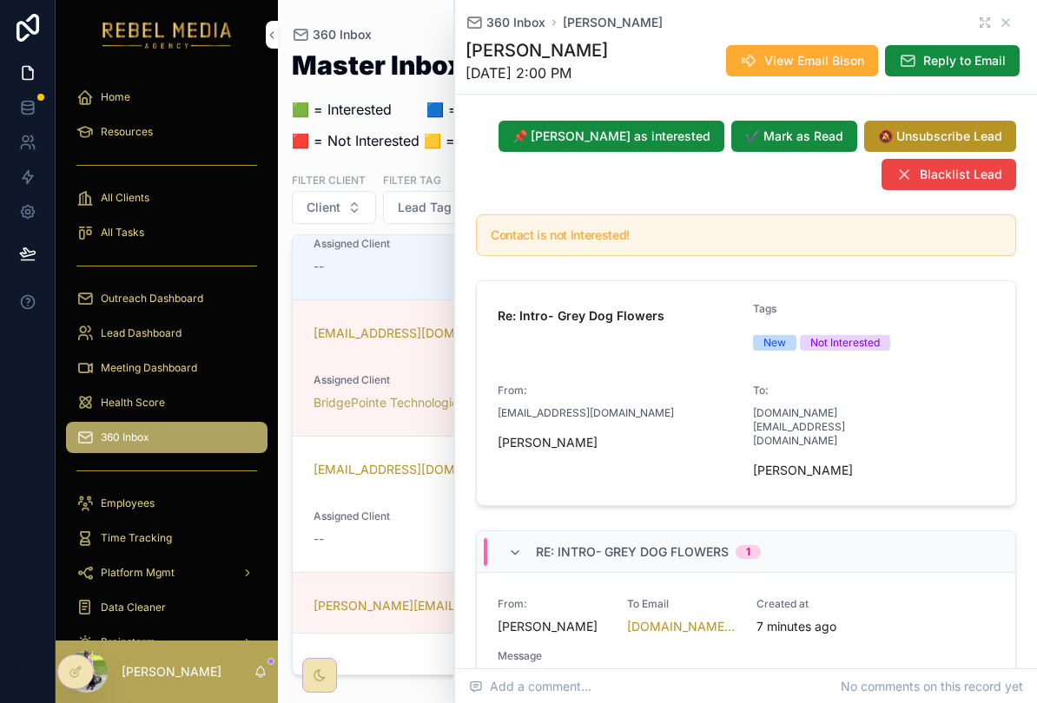
click at [1026, 26] on div "360 Inbox Ilana Williams" at bounding box center [745, 22] width 561 height 17
click at [1021, 12] on div "360 Inbox Ilana Williams Ilana Williams 10/8/2025 2:00 PM View Email Bison Repl…" at bounding box center [745, 47] width 561 height 94
click at [999, 52] on span "Esc" at bounding box center [1011, 52] width 28 height 14
click at [1012, 19] on icon "scrollable content" at bounding box center [1006, 23] width 14 height 14
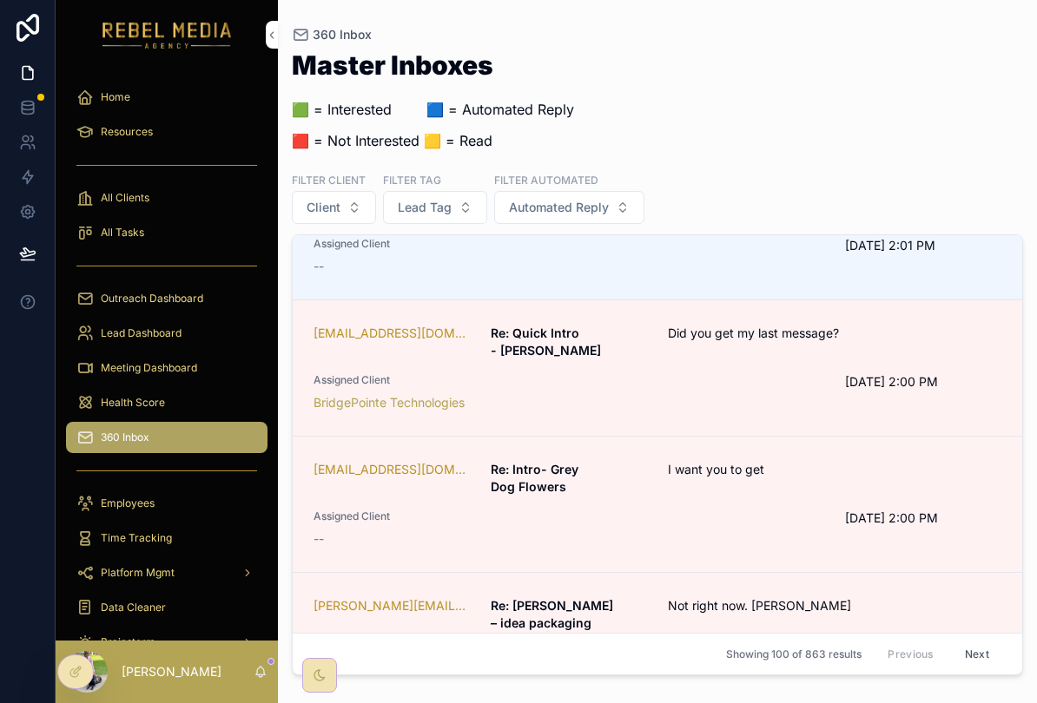
click at [1008, 18] on div "360 Inbox Master Inboxes 🟩 = Interested ‎ ‎ ‎ ‎ ‎ ‎‎ ‎ 🟦 = Automated Reply 🟥 = …" at bounding box center [657, 341] width 759 height 683
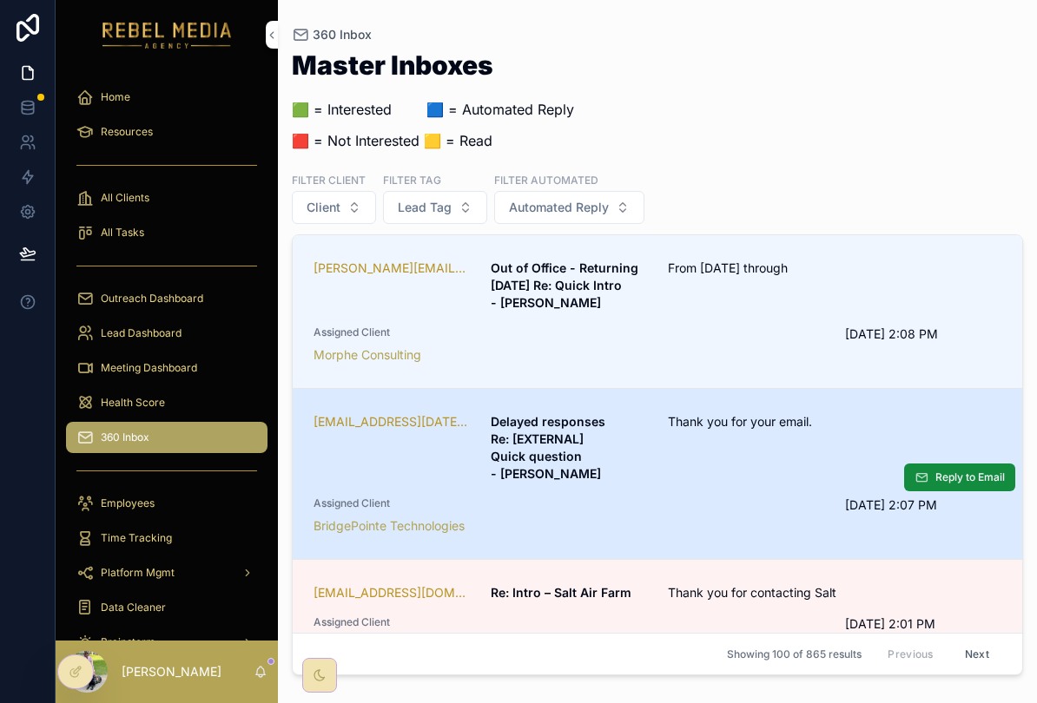
click at [734, 439] on div "Thank you for your email." at bounding box center [775, 447] width 215 height 69
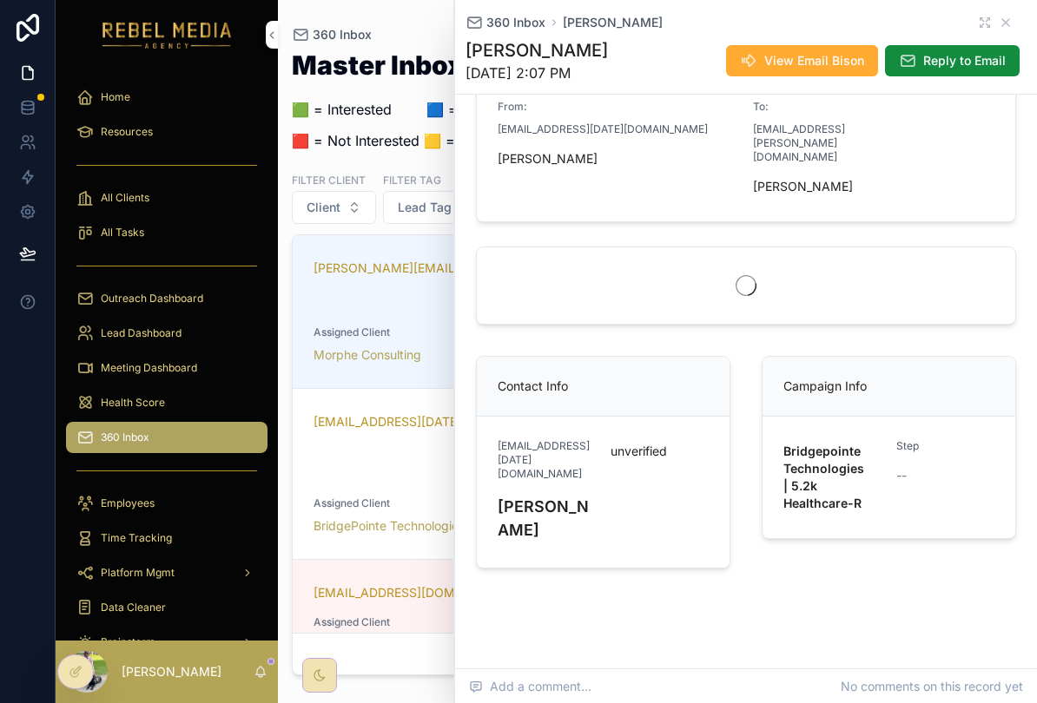
scroll to position [358, 0]
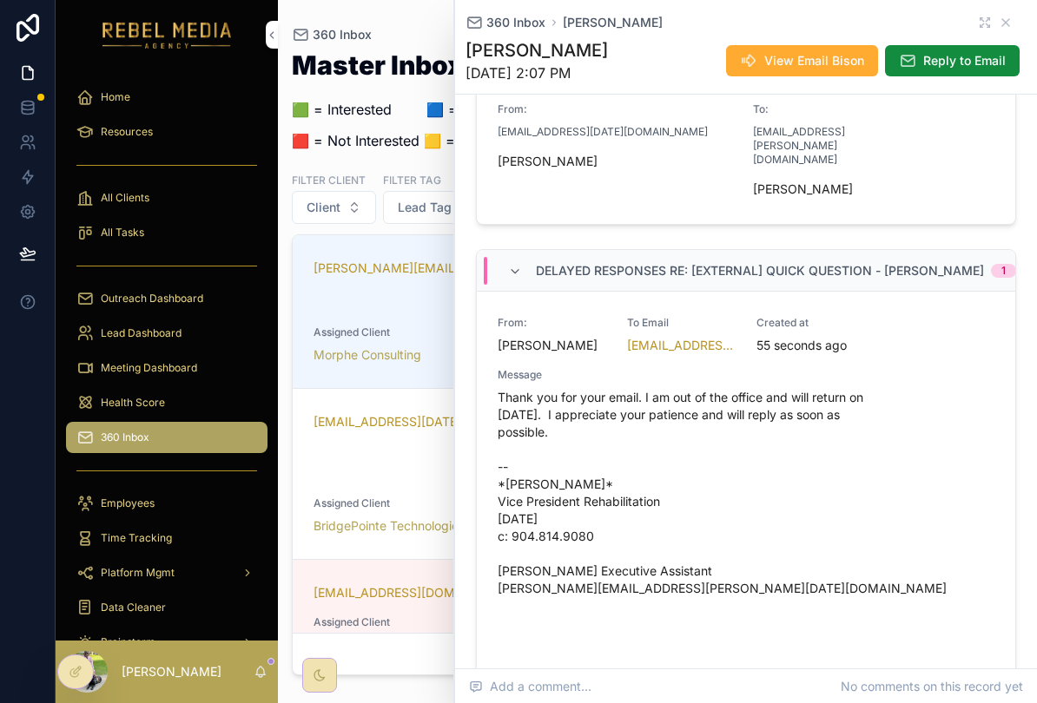
click at [1017, 12] on div "360 Inbox Megan Pere Megan Pere 10/8/2025 2:07 PM View Email Bison Reply to Ema…" at bounding box center [745, 47] width 561 height 94
click at [1015, 20] on div "360 Inbox Megan Pere" at bounding box center [745, 22] width 561 height 17
click at [1011, 24] on icon "scrollable content" at bounding box center [1006, 23] width 14 height 14
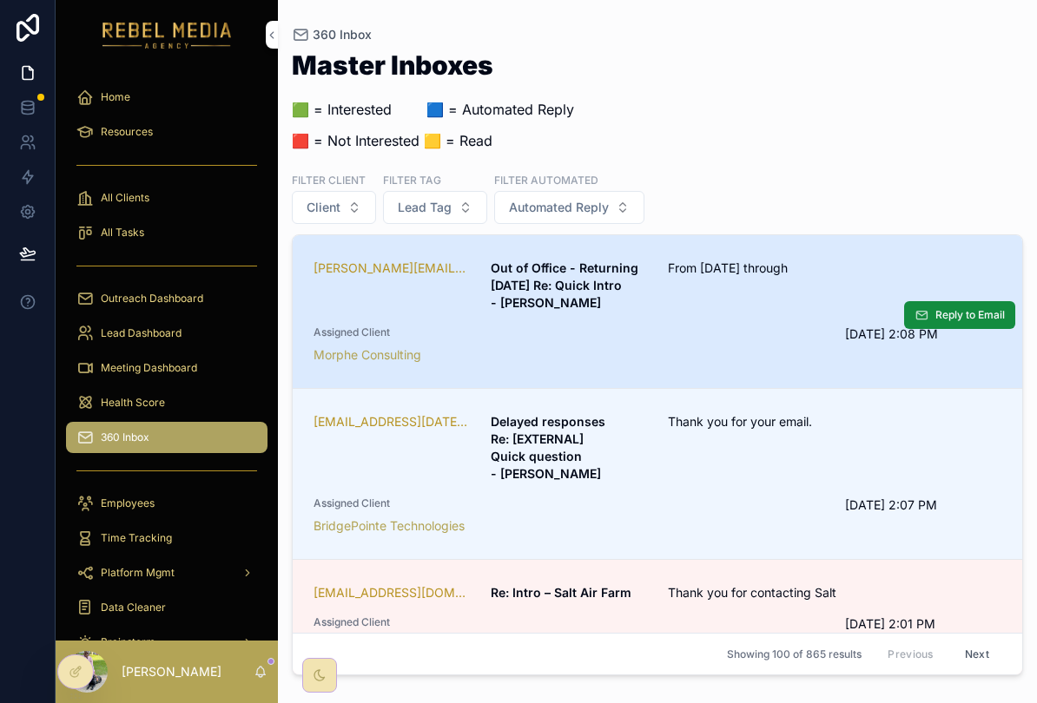
click at [728, 356] on div "Morphe Consulting" at bounding box center [569, 355] width 511 height 17
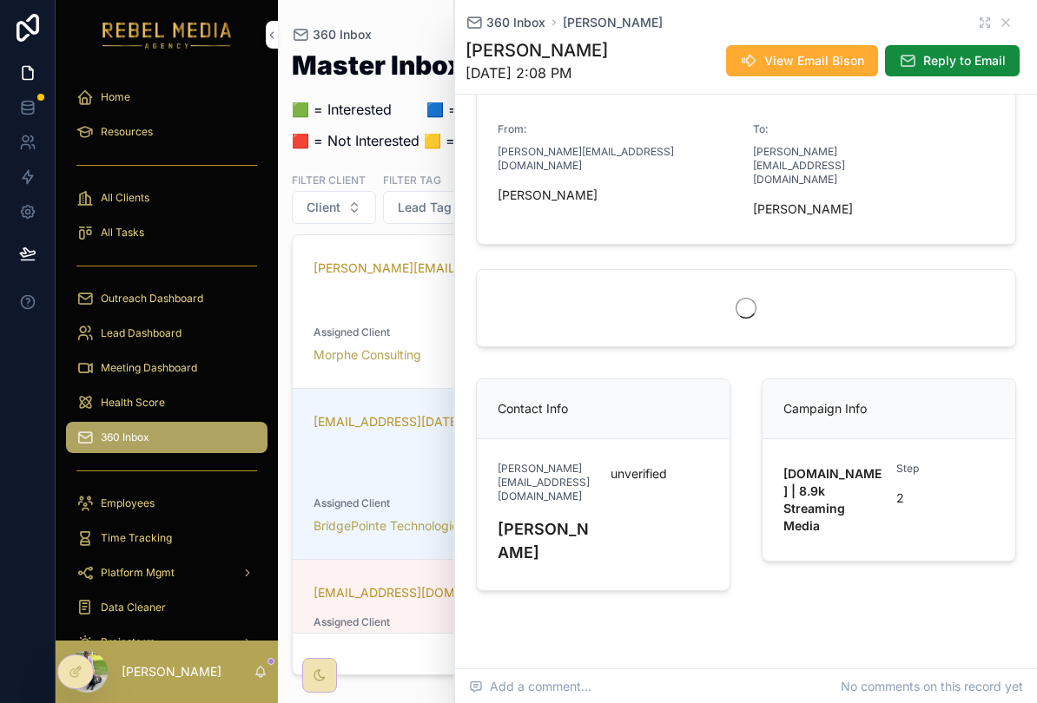
scroll to position [366, 0]
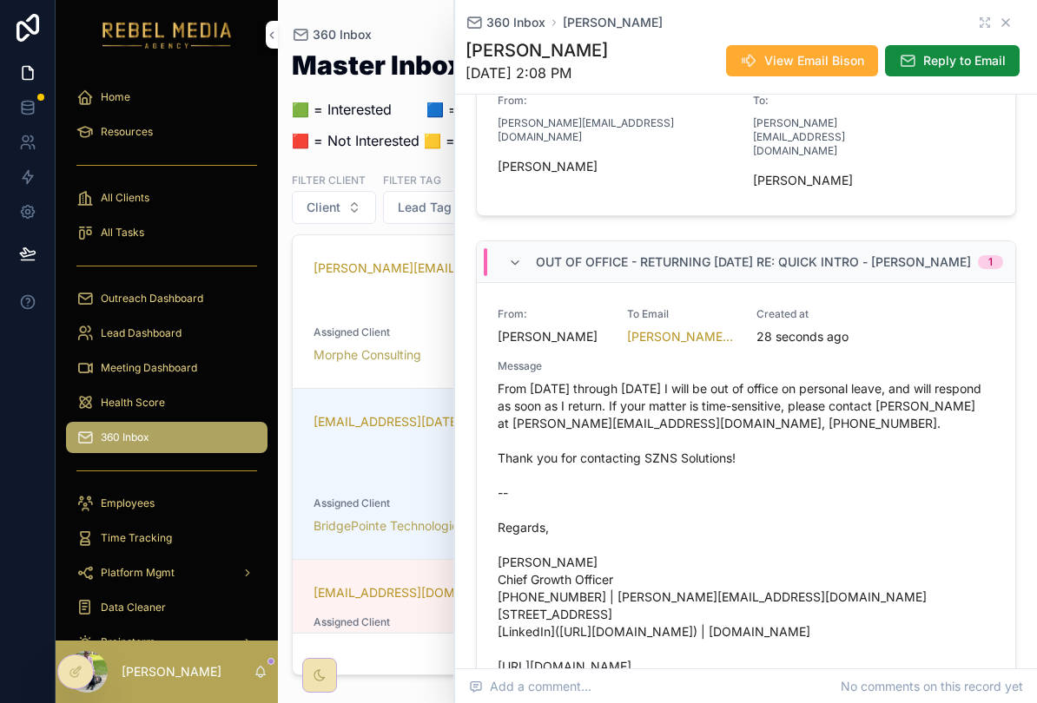
click at [1009, 24] on icon "scrollable content" at bounding box center [1006, 23] width 14 height 14
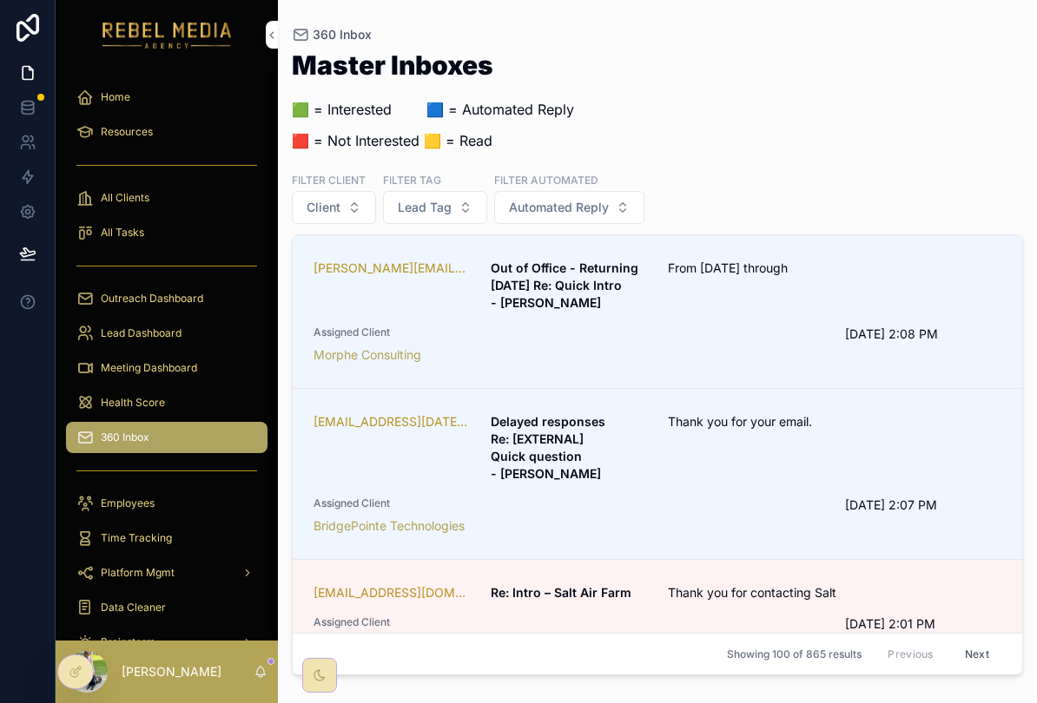
click at [213, 372] on div "Meeting Dashboard" at bounding box center [166, 368] width 181 height 28
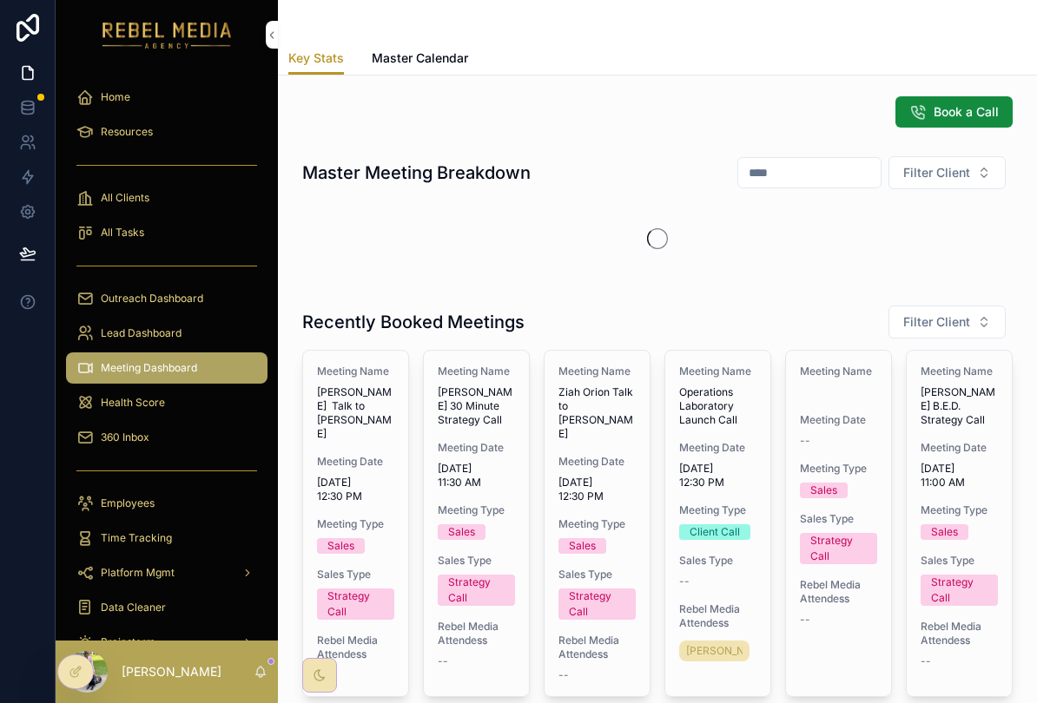
click at [203, 406] on div "Health Score" at bounding box center [166, 403] width 181 height 28
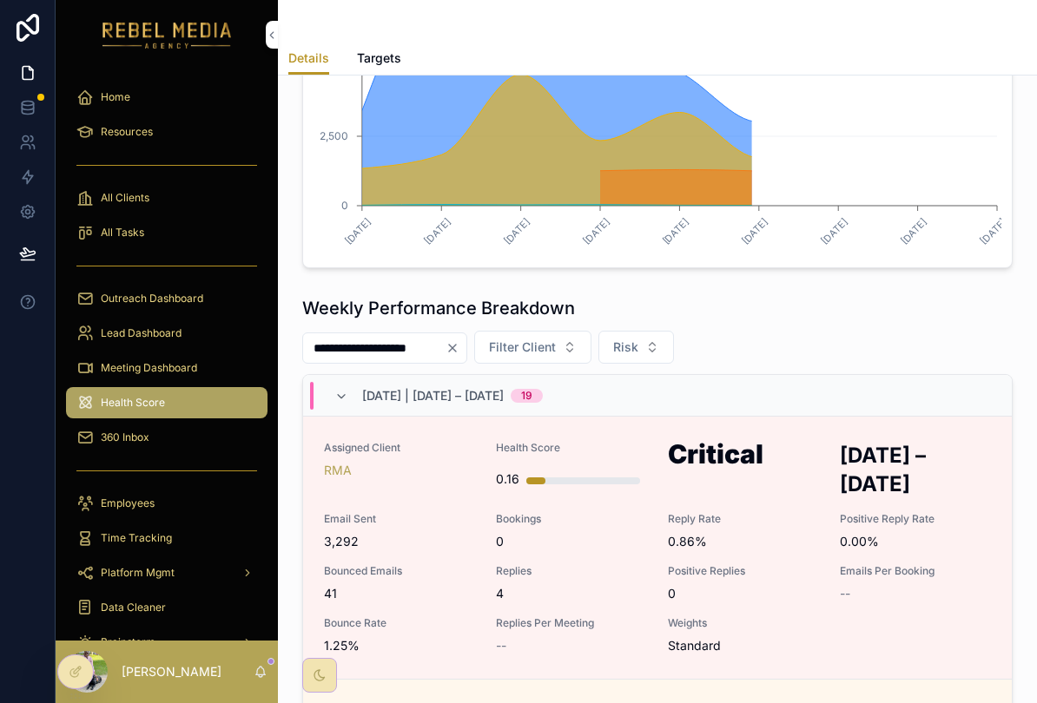
scroll to position [712, 0]
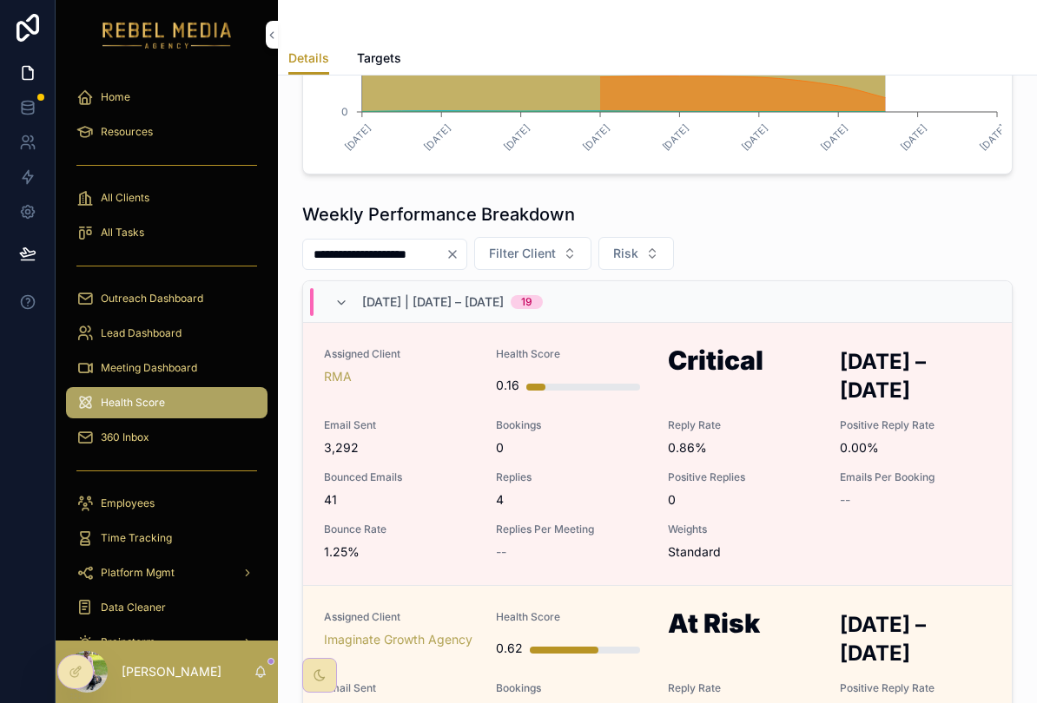
click at [612, 555] on div "--" at bounding box center [571, 552] width 151 height 17
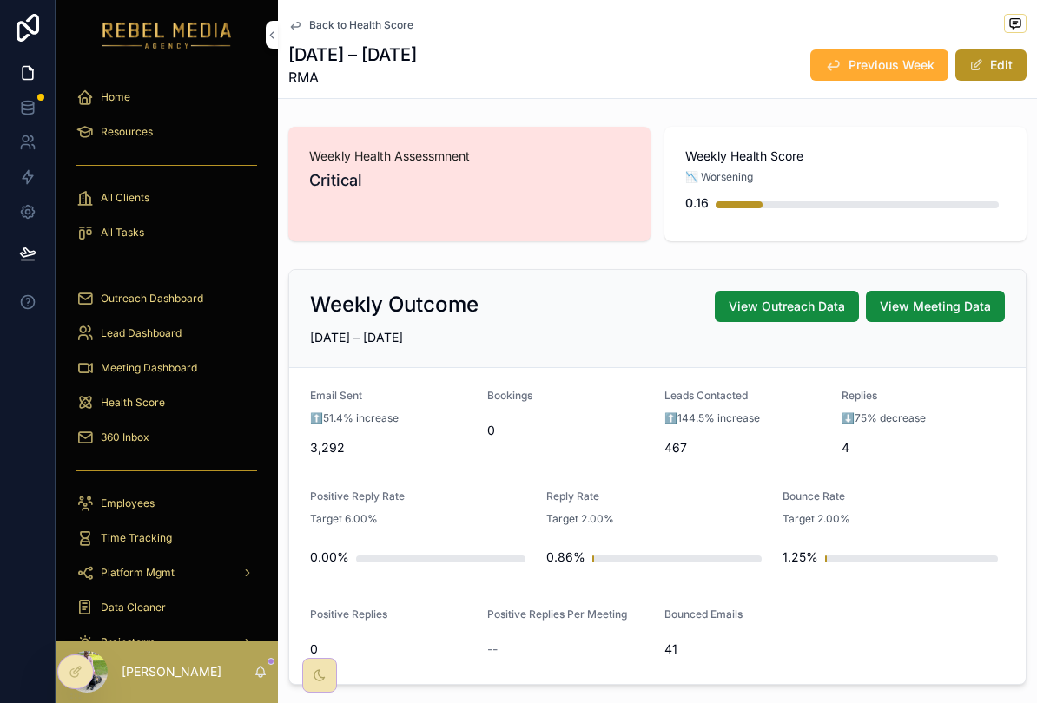
click at [385, 25] on span "Back to Health Score" at bounding box center [361, 25] width 104 height 14
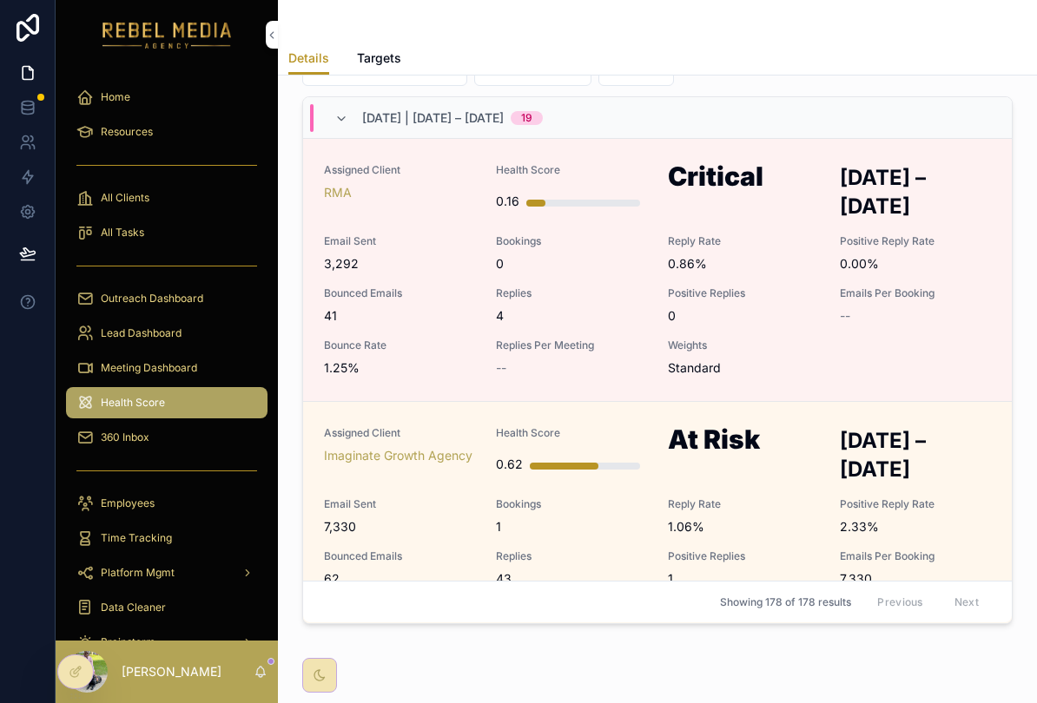
scroll to position [900, 0]
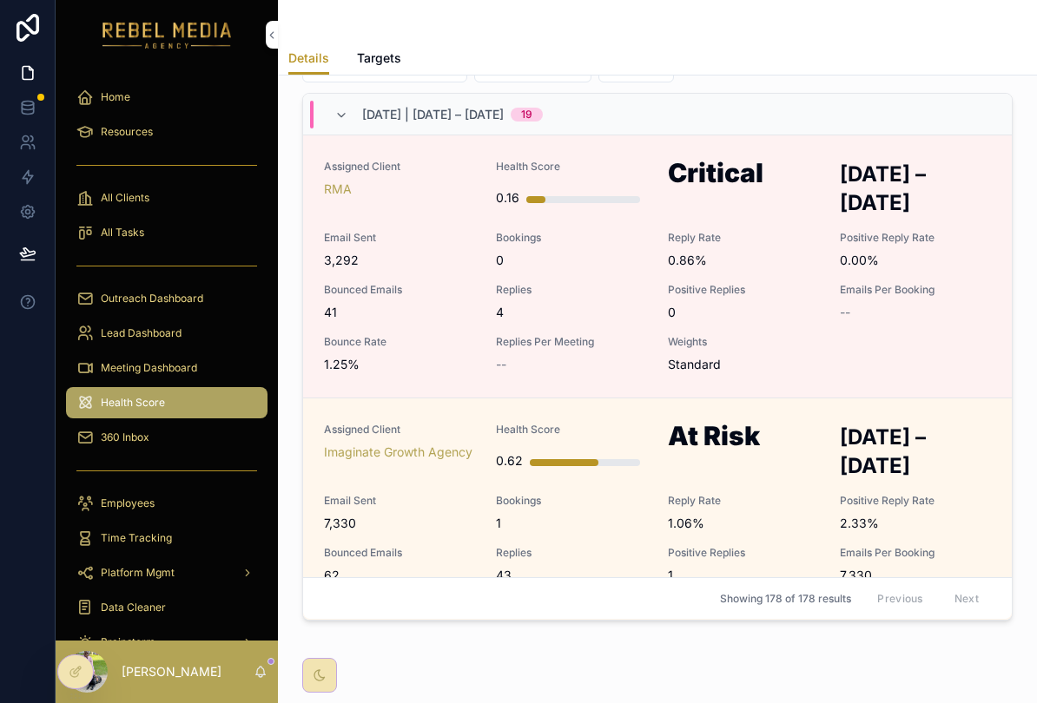
click at [858, 472] on h2 "SEP 29 – OCT 5, 2025" at bounding box center [915, 451] width 151 height 57
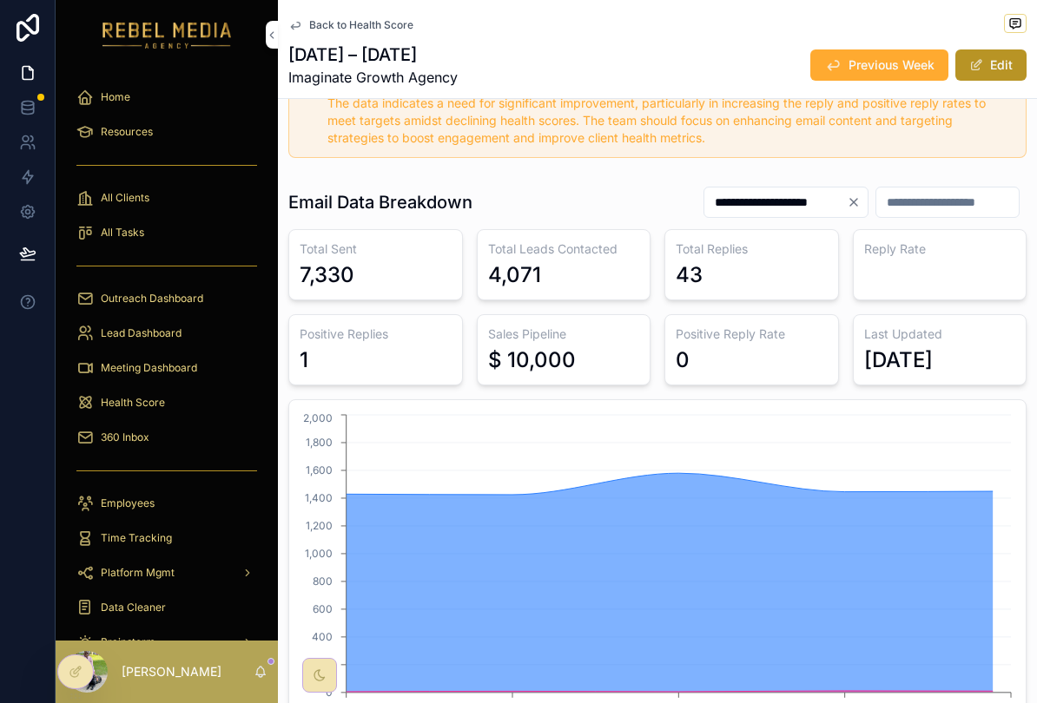
scroll to position [674, 0]
